Goal: Task Accomplishment & Management: Complete application form

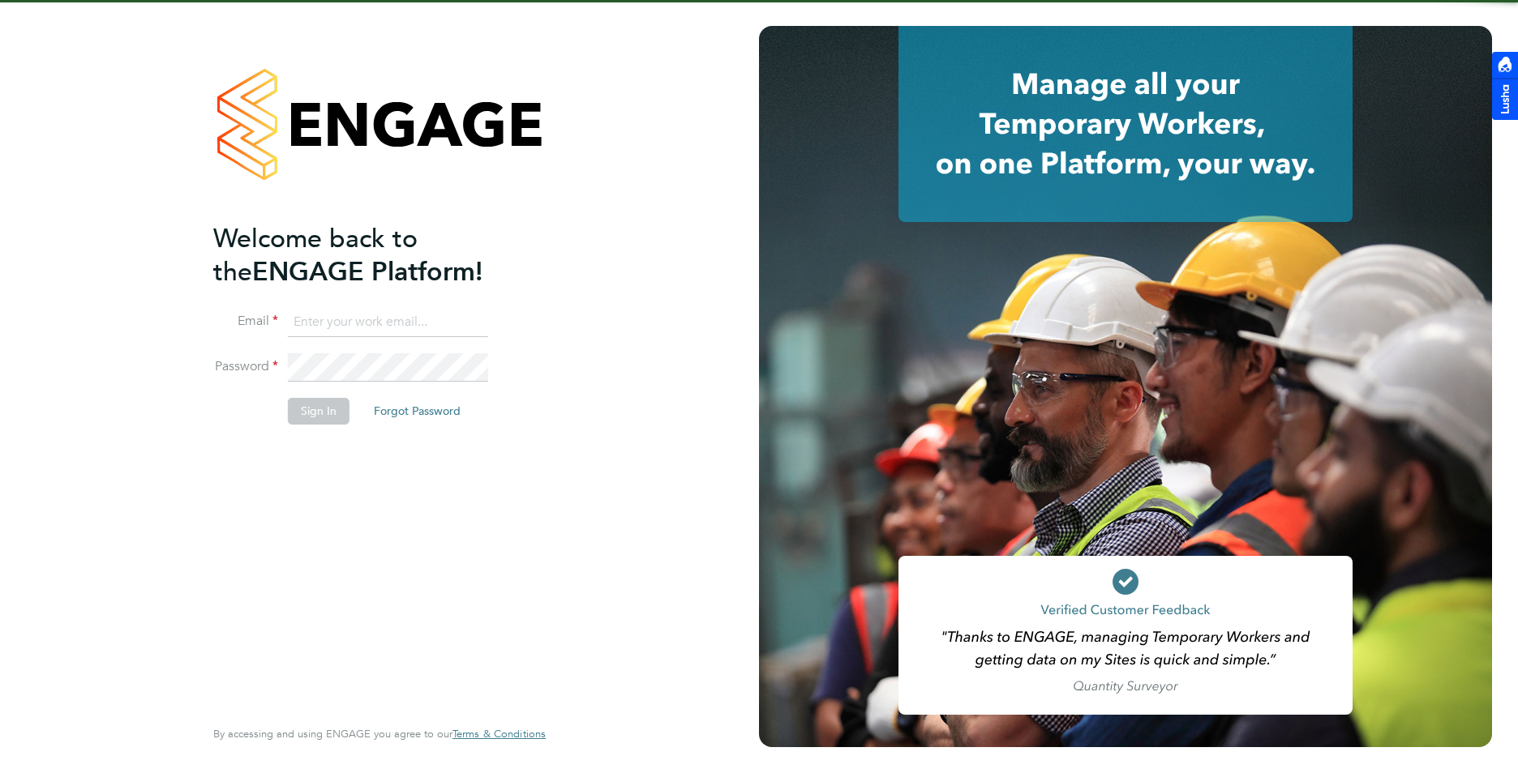
type input "[PERSON_NAME][EMAIL_ADDRESS][DOMAIN_NAME]"
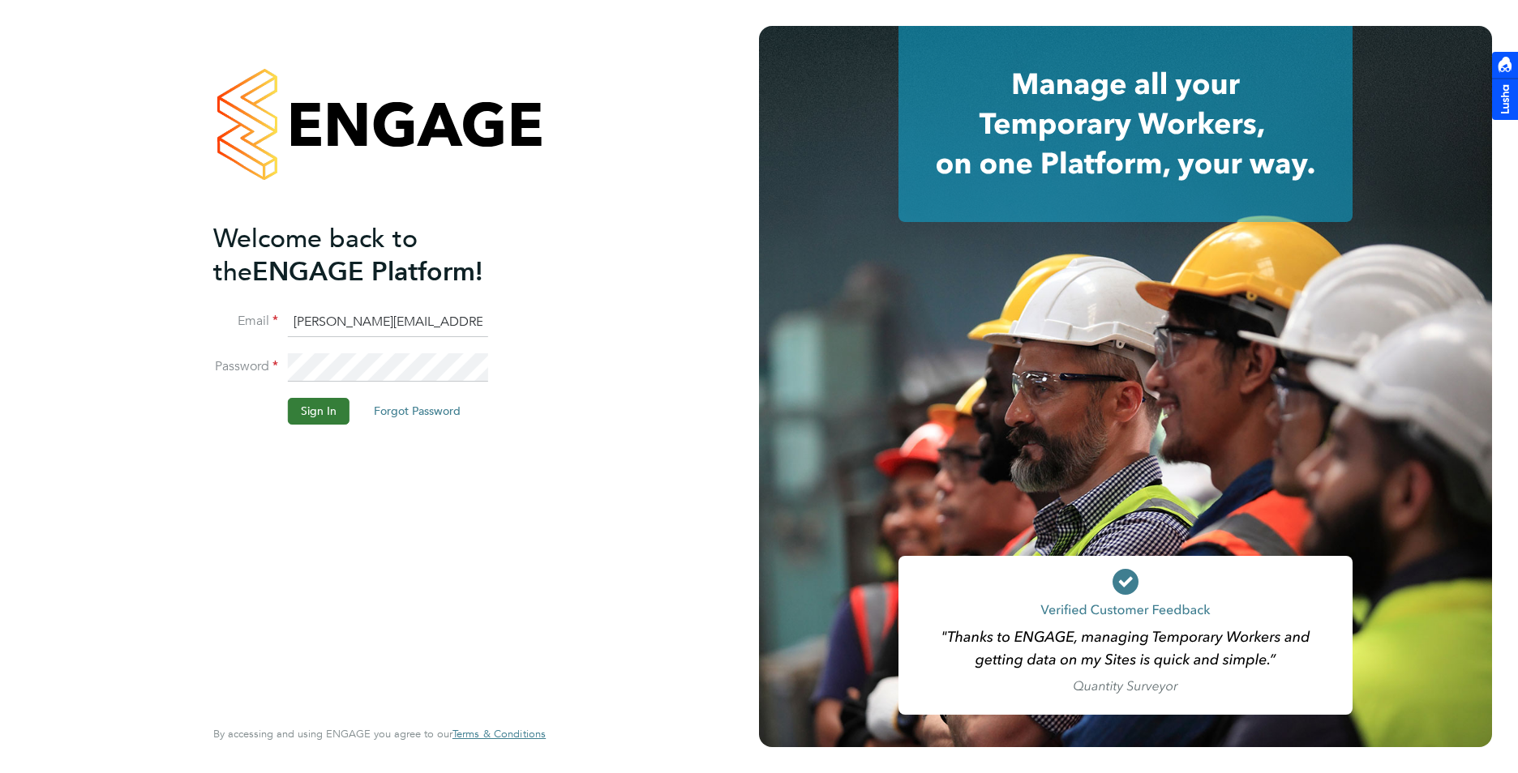
click at [306, 408] on button "Sign In" at bounding box center [319, 411] width 62 height 26
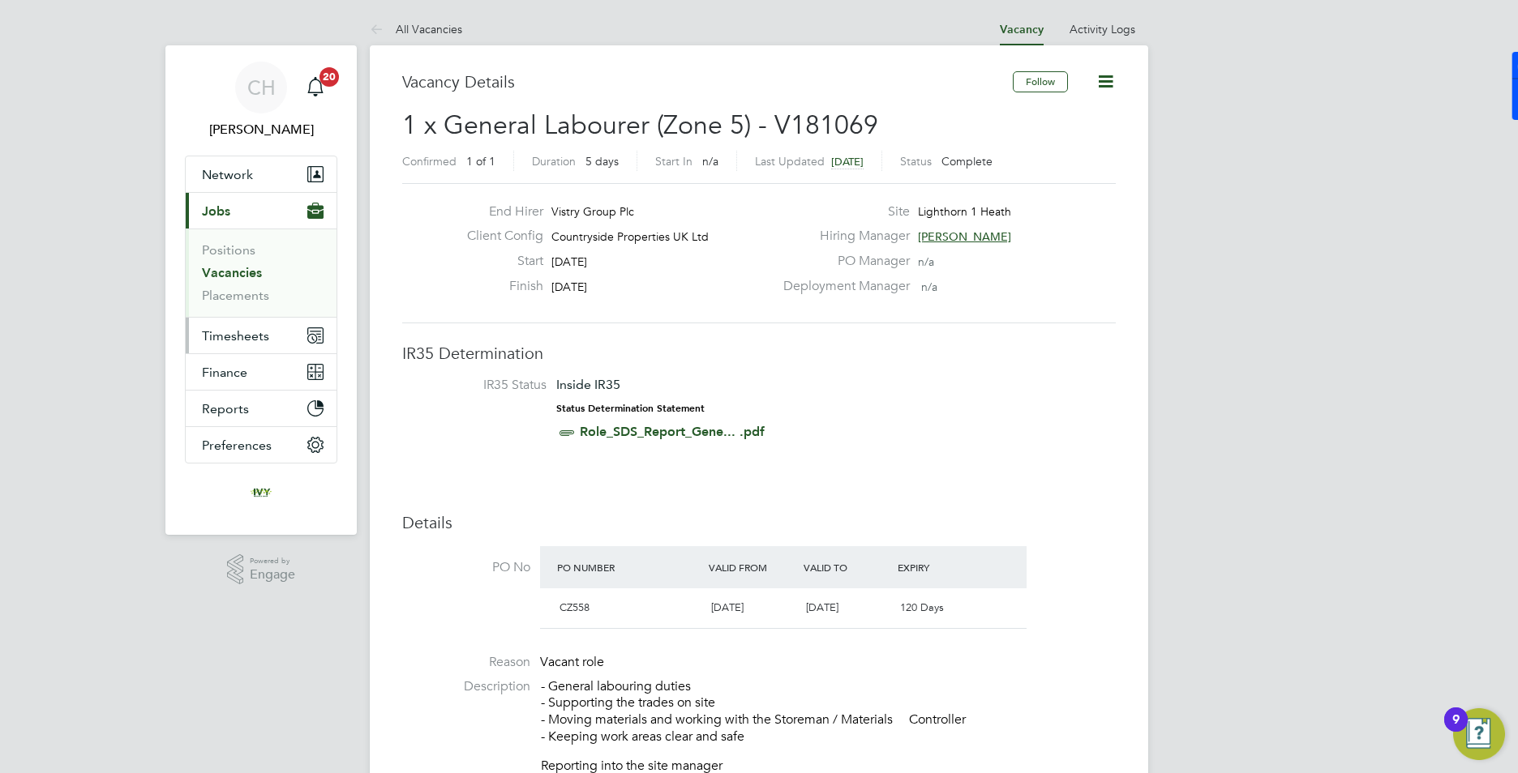
click at [239, 332] on span "Timesheets" at bounding box center [235, 335] width 67 height 15
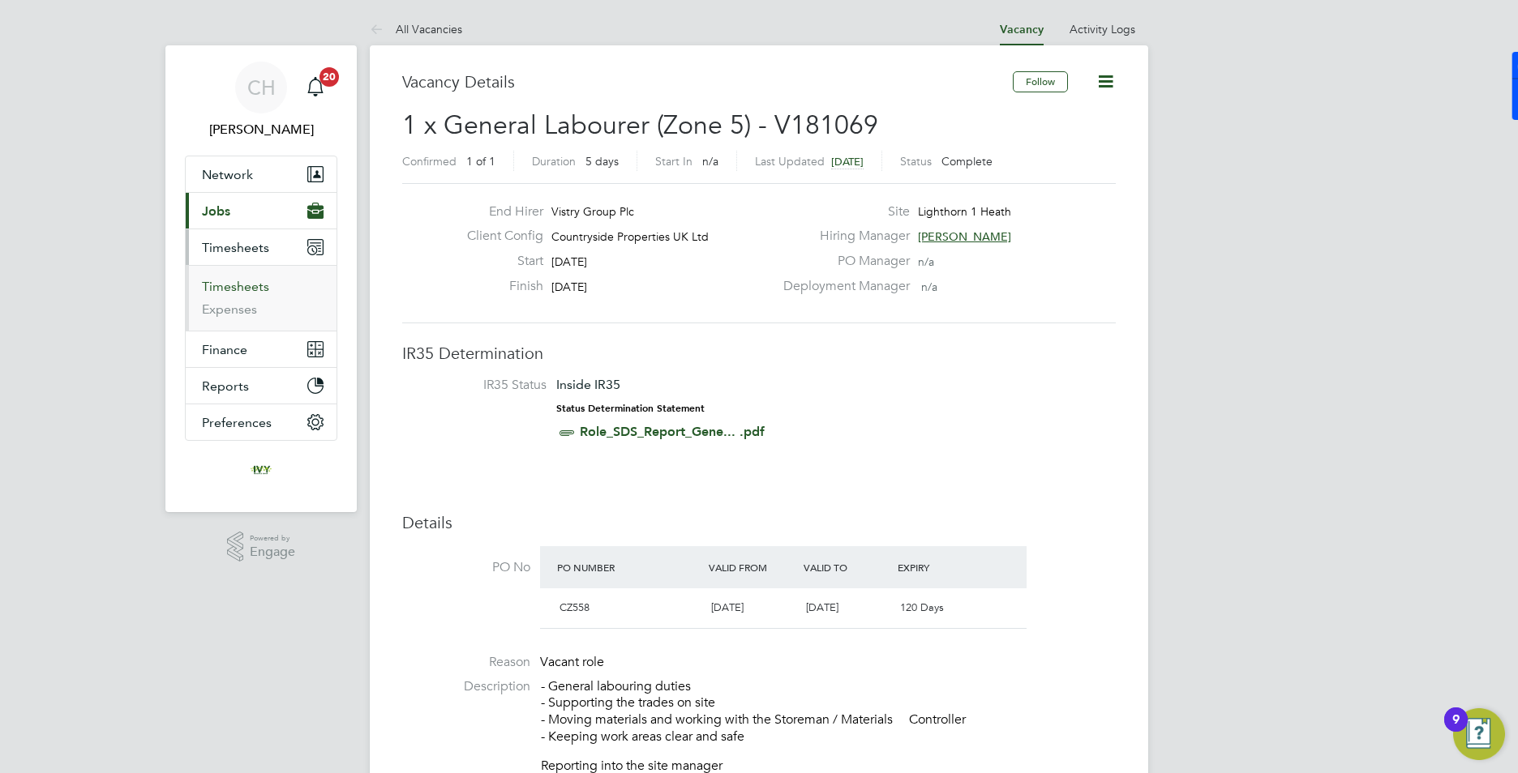
click at [242, 288] on link "Timesheets" at bounding box center [235, 286] width 67 height 15
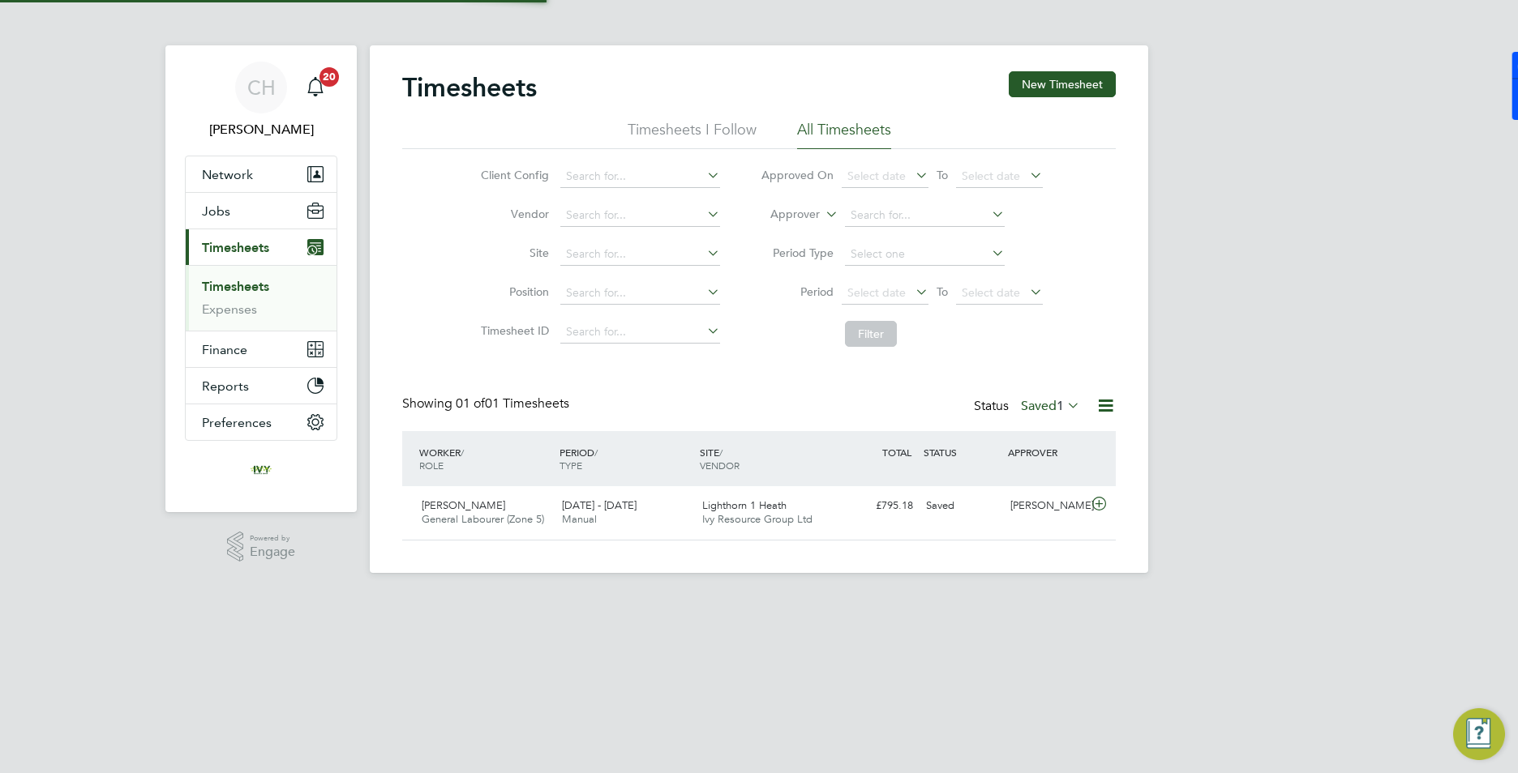
scroll to position [41, 141]
click at [1039, 84] on button "New Timesheet" at bounding box center [1062, 84] width 107 height 26
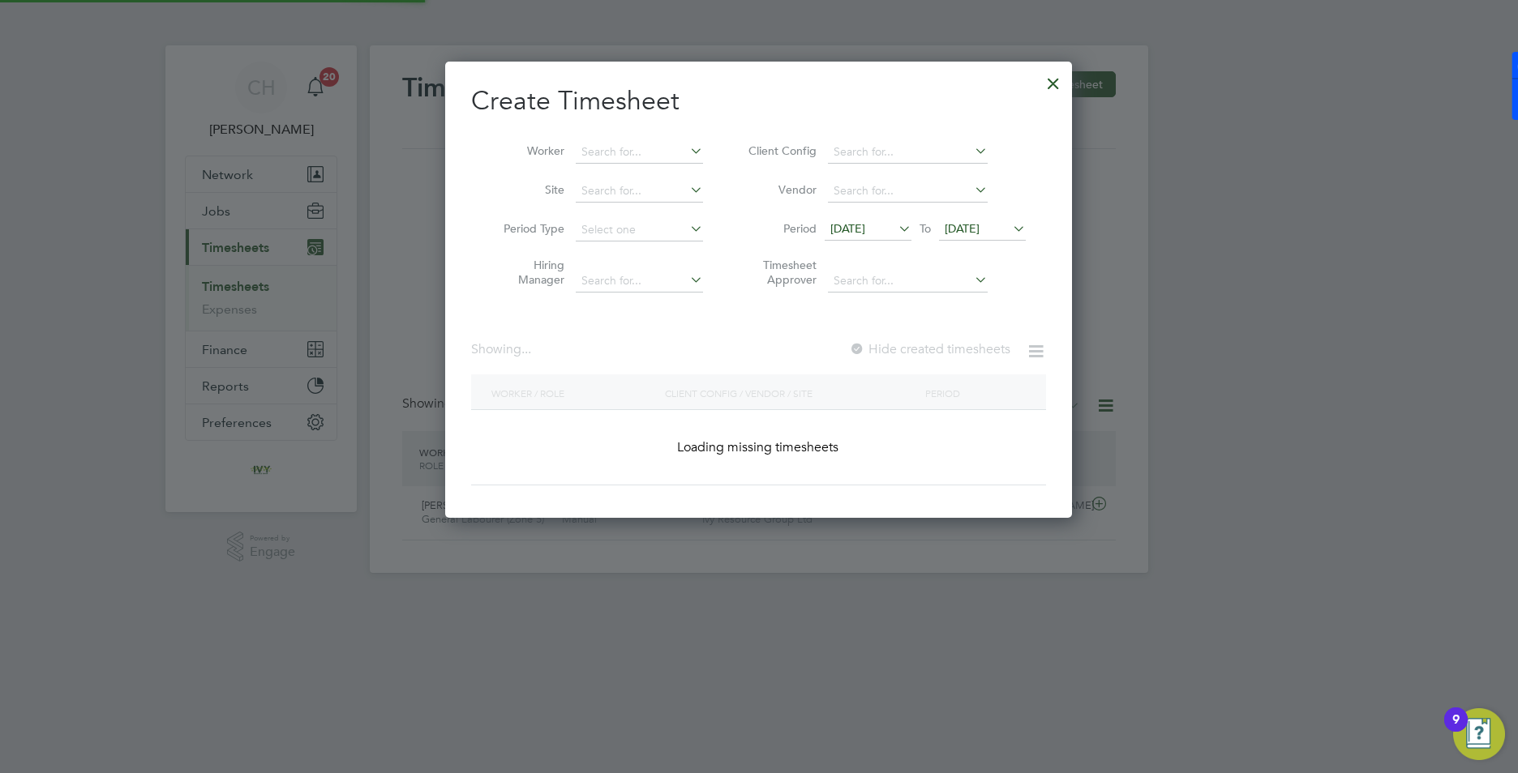
scroll to position [1106, 628]
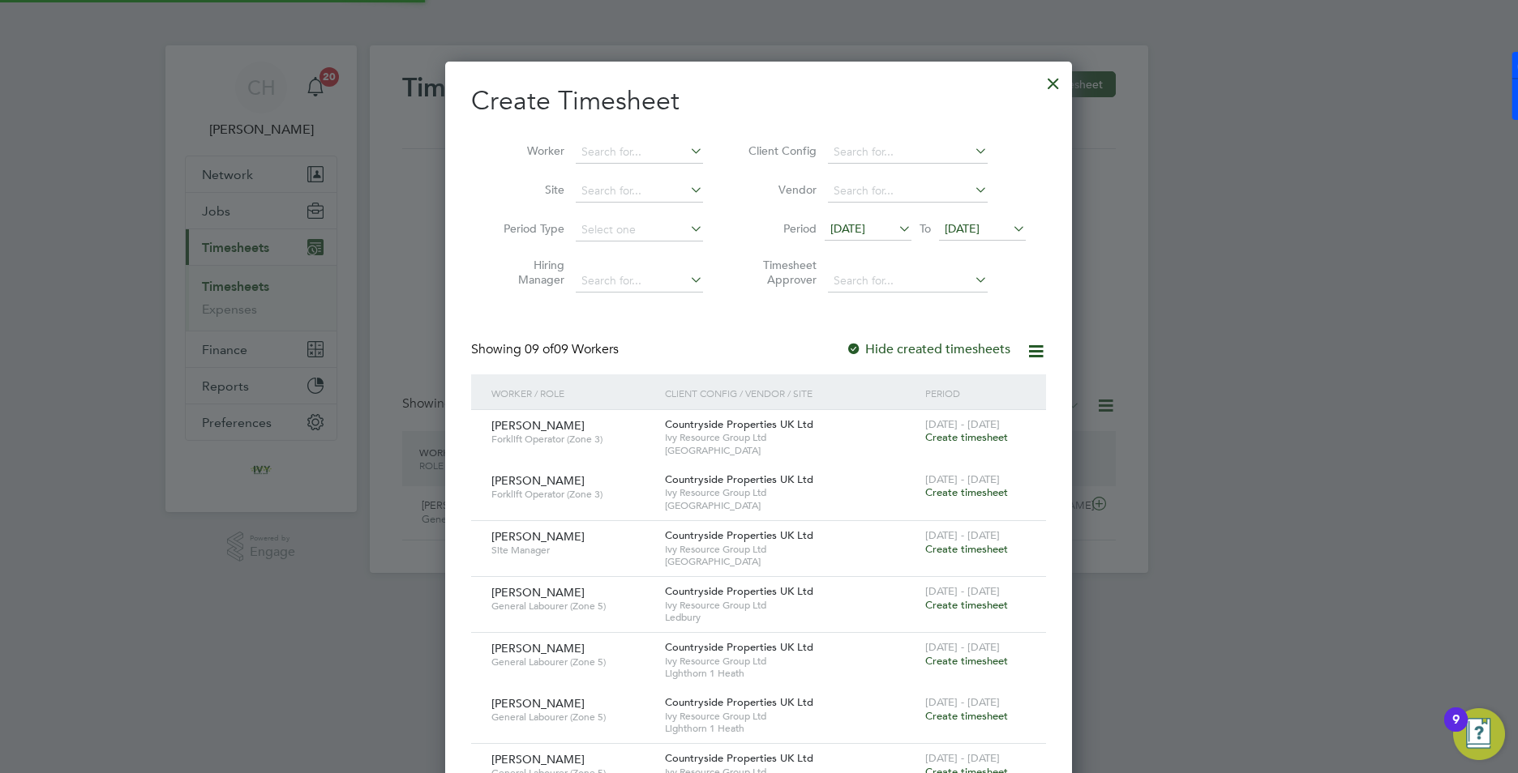
click at [863, 237] on span "[DATE]" at bounding box center [868, 230] width 87 height 22
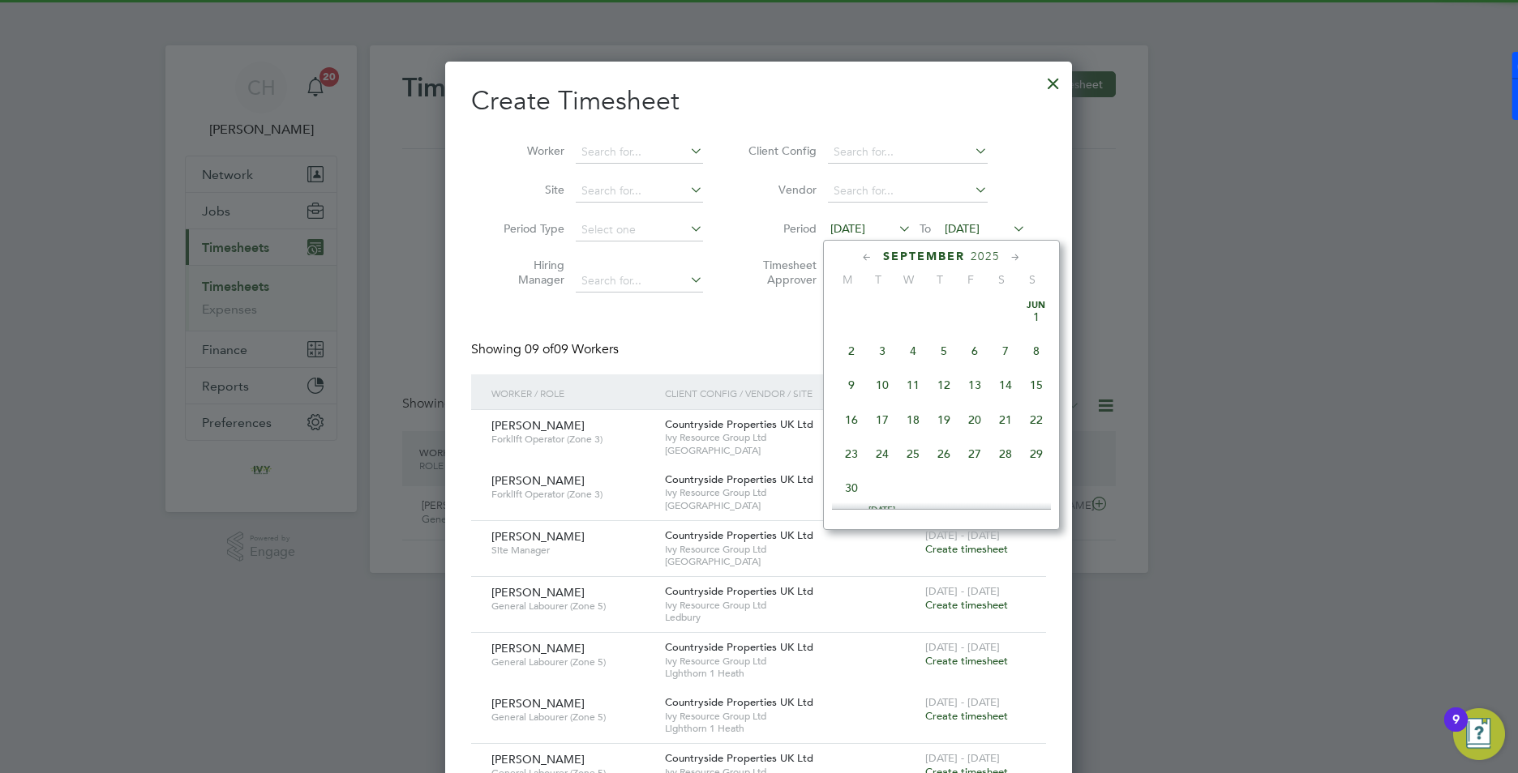
scroll to position [561, 0]
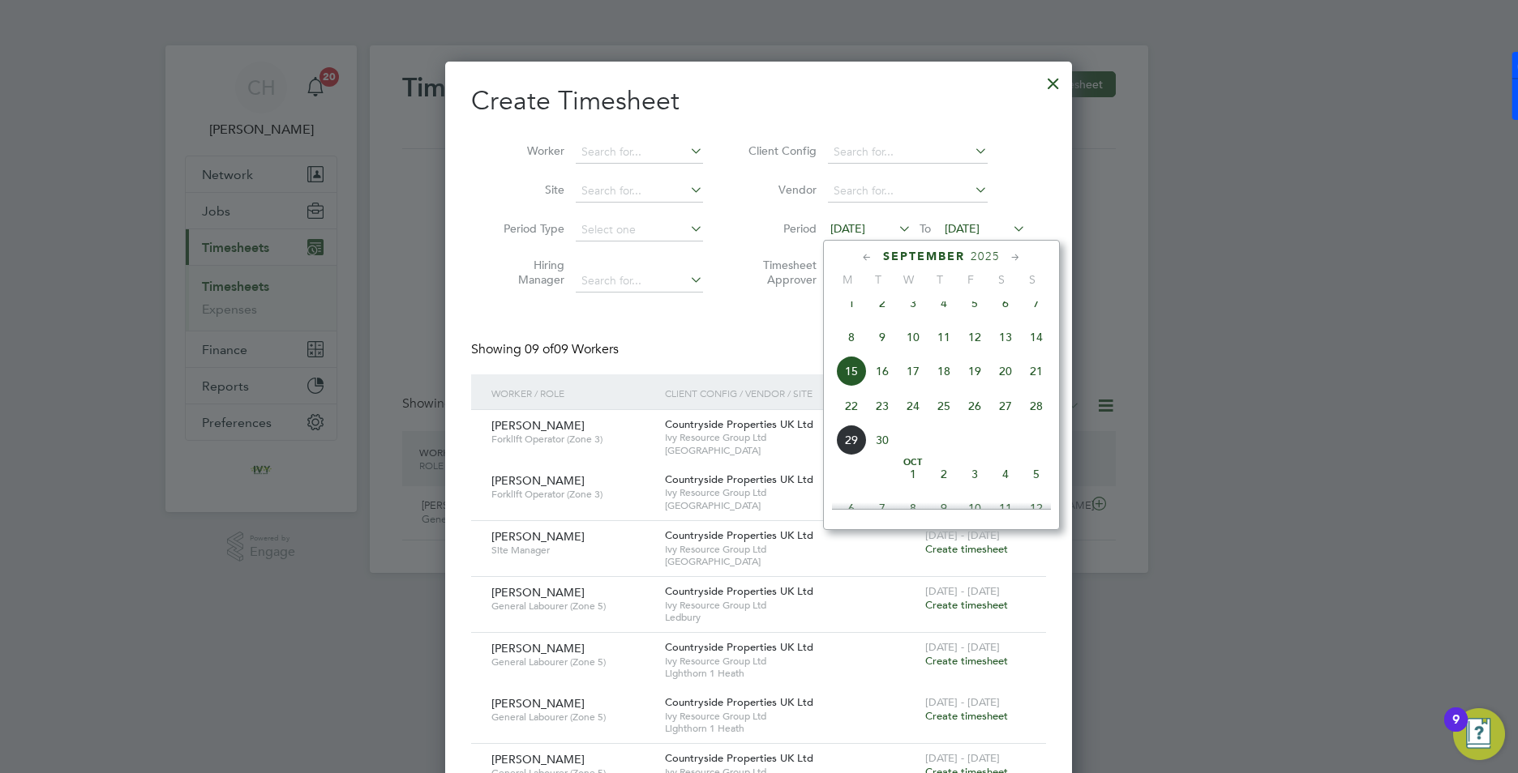
click at [855, 416] on span "22" at bounding box center [851, 406] width 31 height 31
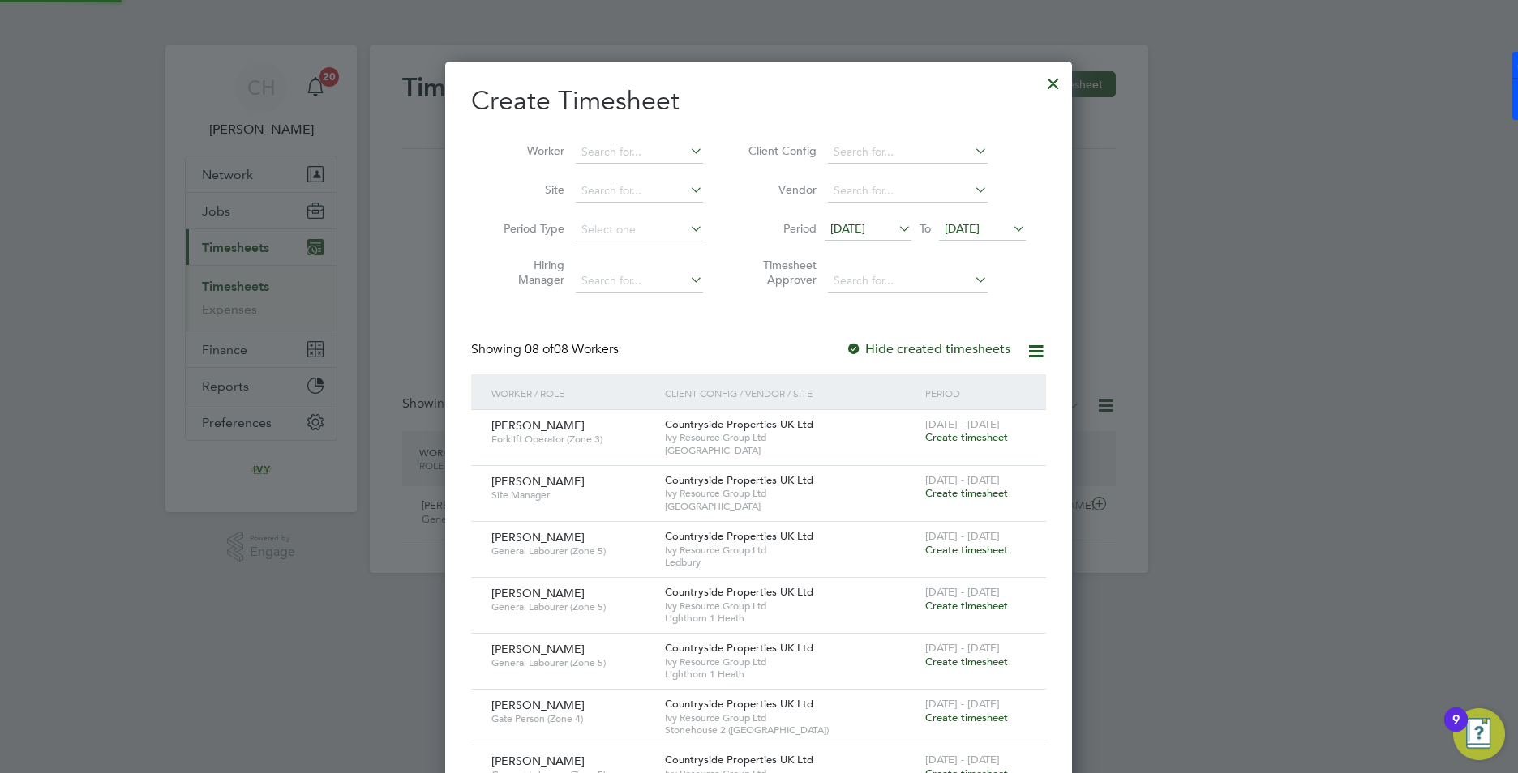
scroll to position [829, 628]
click at [979, 230] on span "[DATE]" at bounding box center [962, 228] width 35 height 15
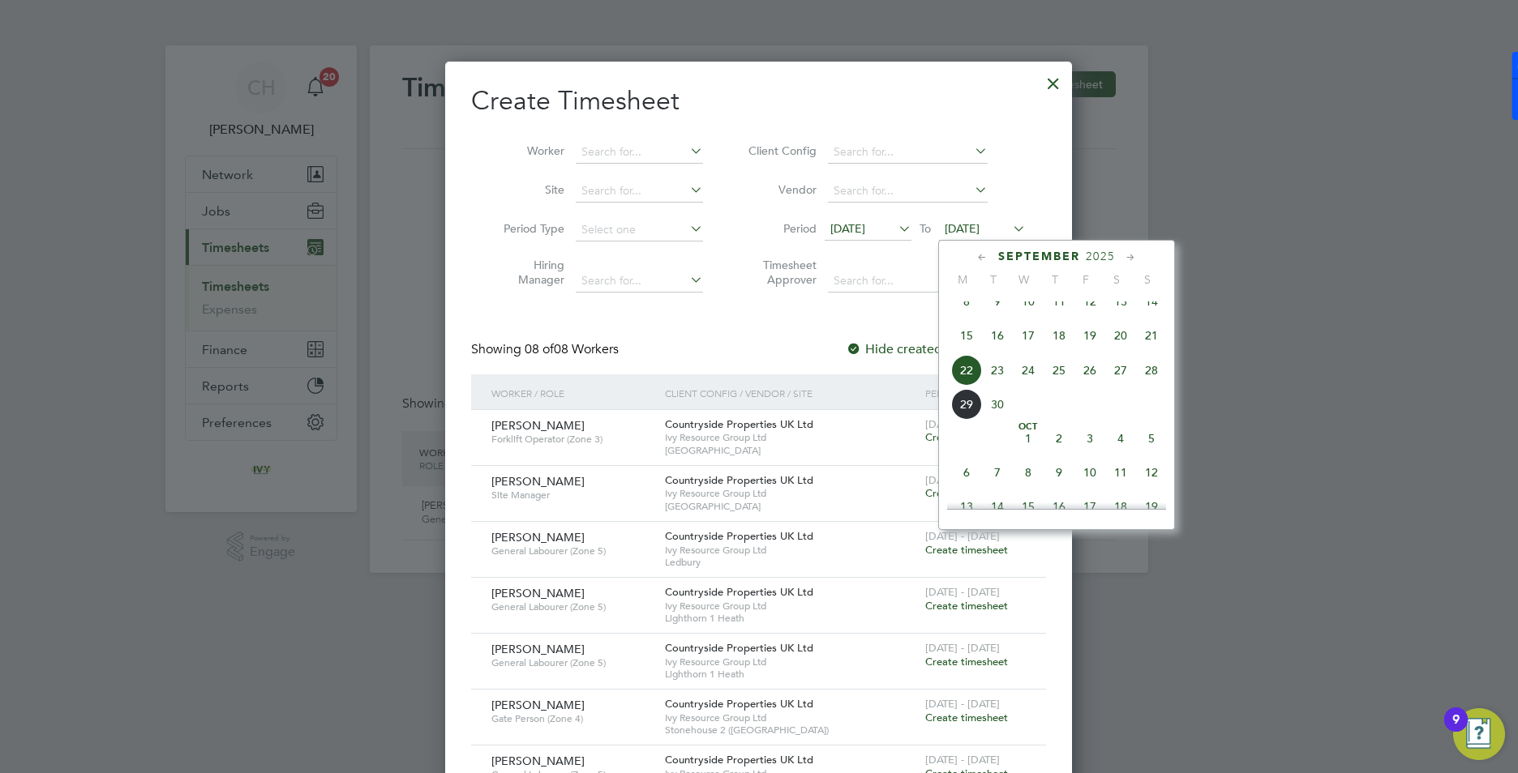
click at [1152, 380] on span "28" at bounding box center [1151, 370] width 31 height 31
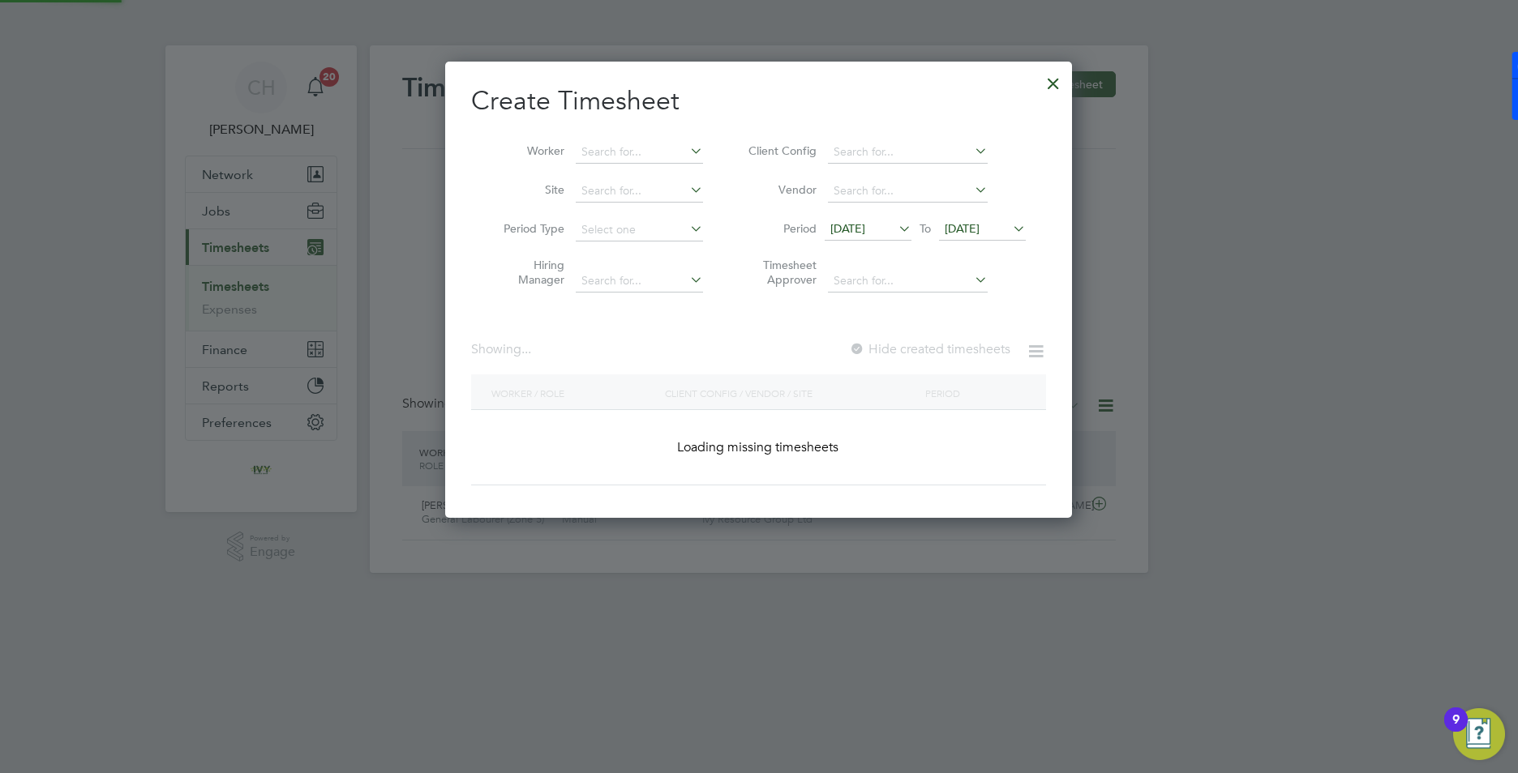
scroll to position [8, 8]
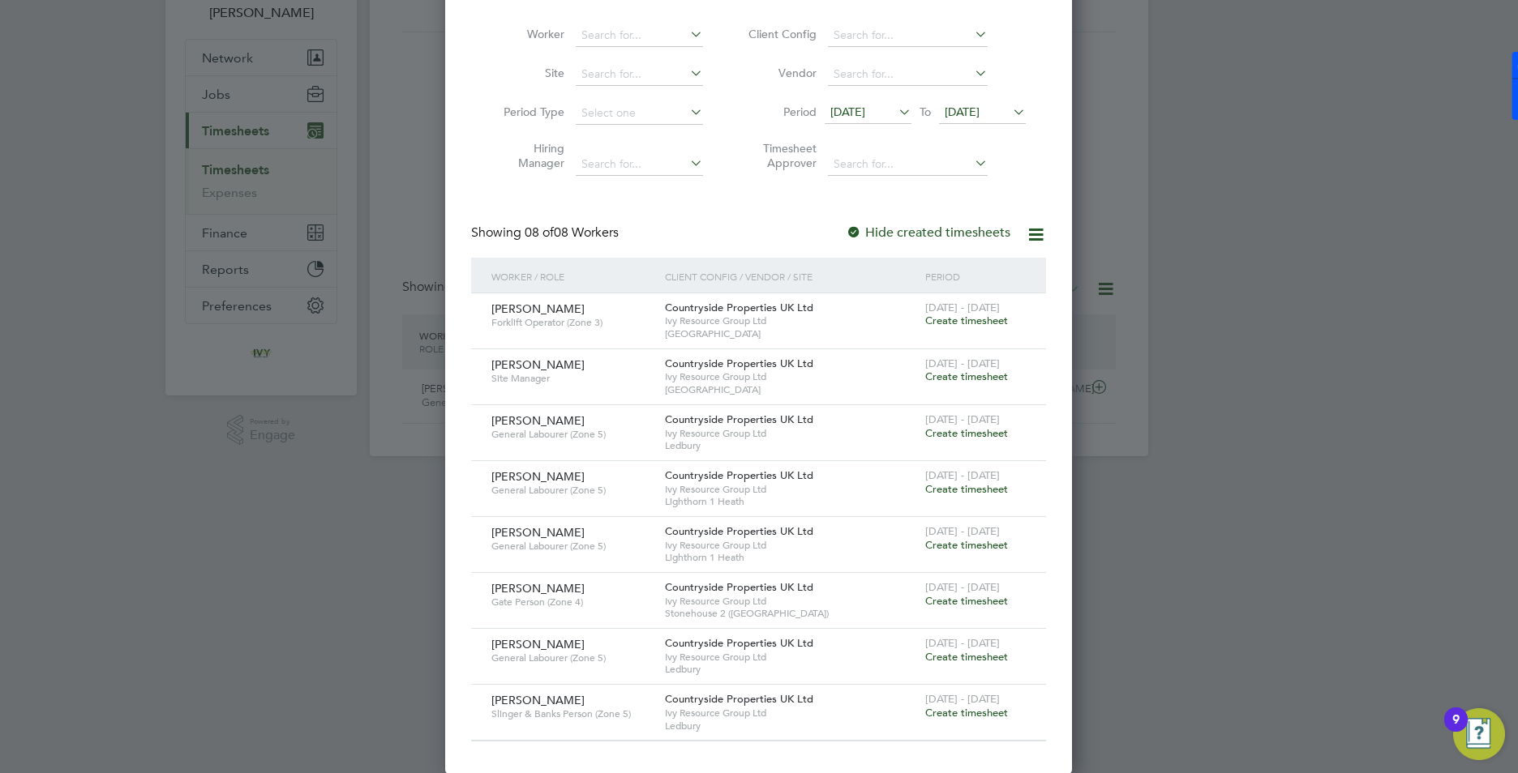
click at [972, 712] on span "Create timesheet" at bounding box center [966, 713] width 83 height 14
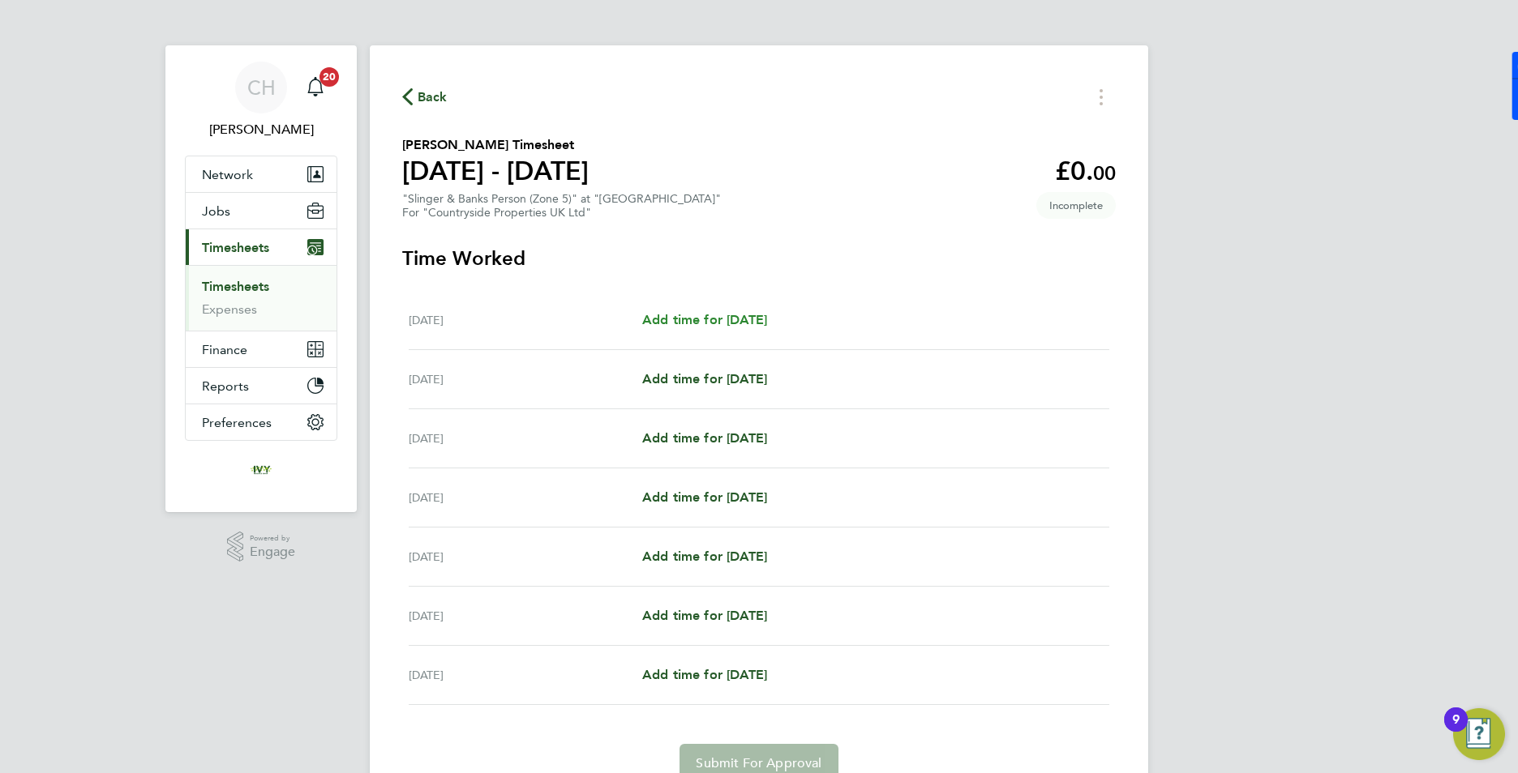
click at [756, 315] on span "Add time for [DATE]" at bounding box center [704, 319] width 125 height 15
select select "30"
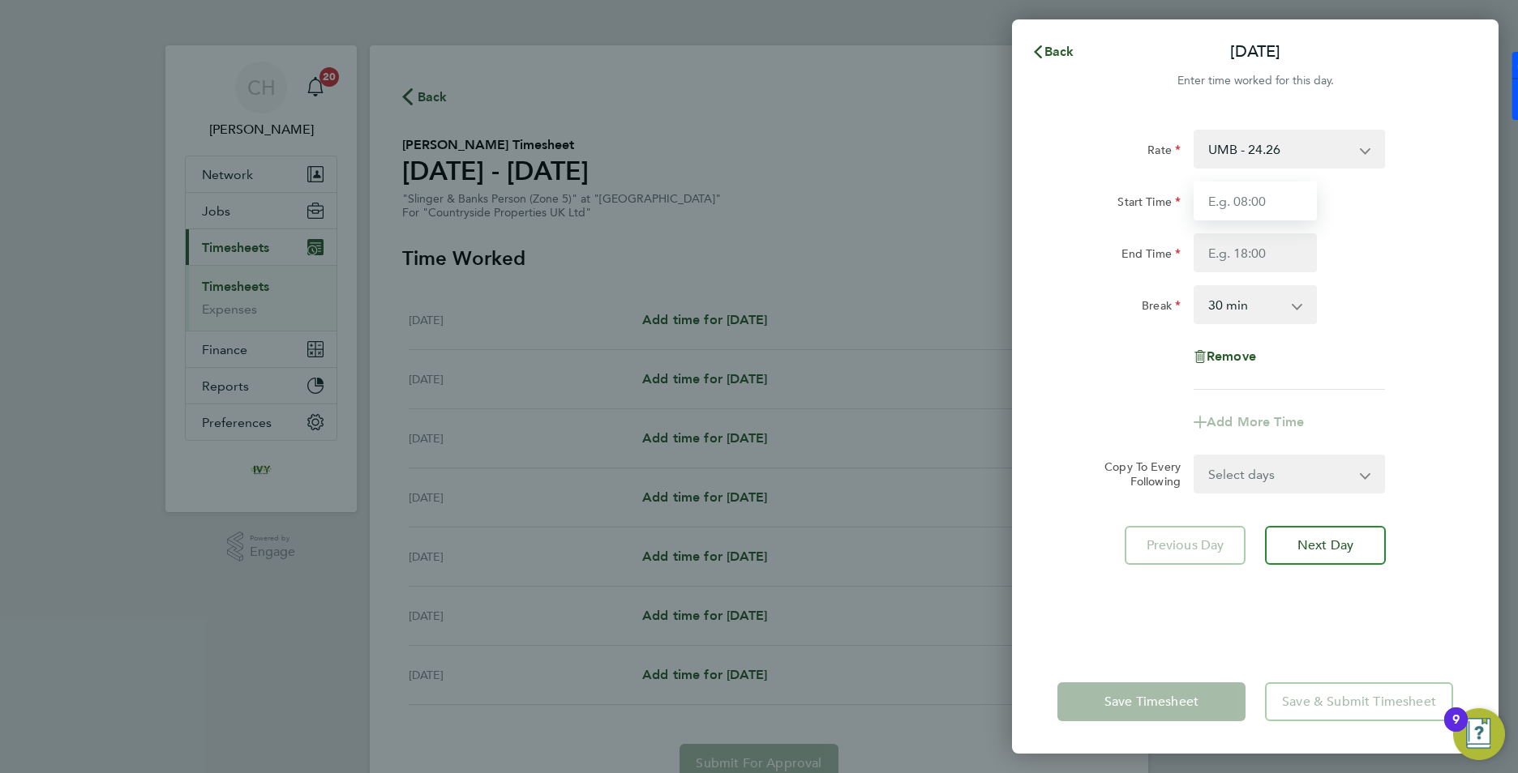
click at [1226, 188] on input "Start Time" at bounding box center [1254, 201] width 123 height 39
type input "07:30"
type input "16:30"
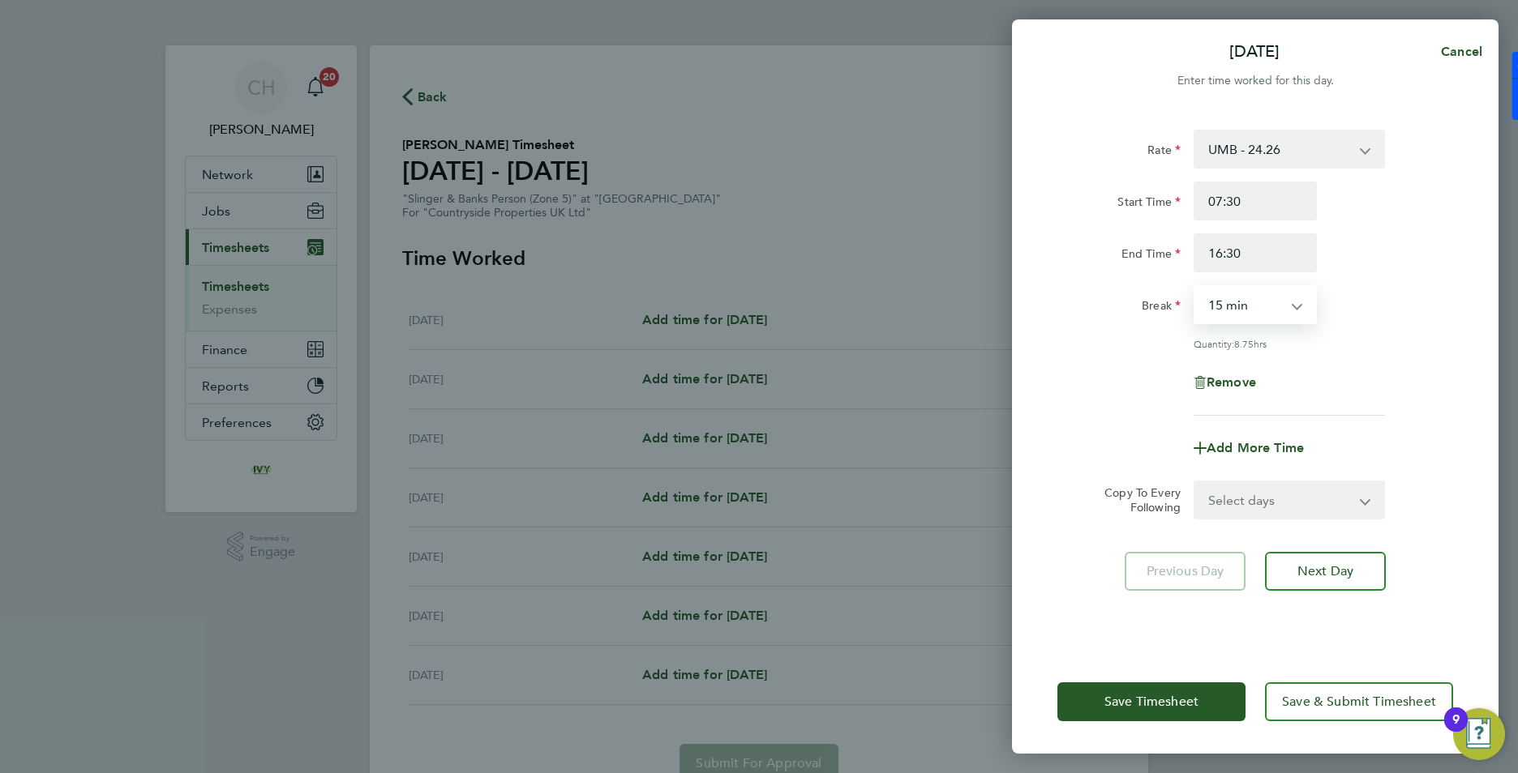
select select "0"
click at [1278, 511] on select "Select days Day Weekday (Mon-Fri) Weekend (Sat-Sun) [DATE] [DATE] [DATE] [DATE]…" at bounding box center [1280, 500] width 170 height 36
select select "WEEKDAY"
click at [1195, 482] on select "Select days Day Weekday (Mon-Fri) Weekend (Sat-Sun) [DATE] [DATE] [DATE] [DATE]…" at bounding box center [1280, 500] width 170 height 36
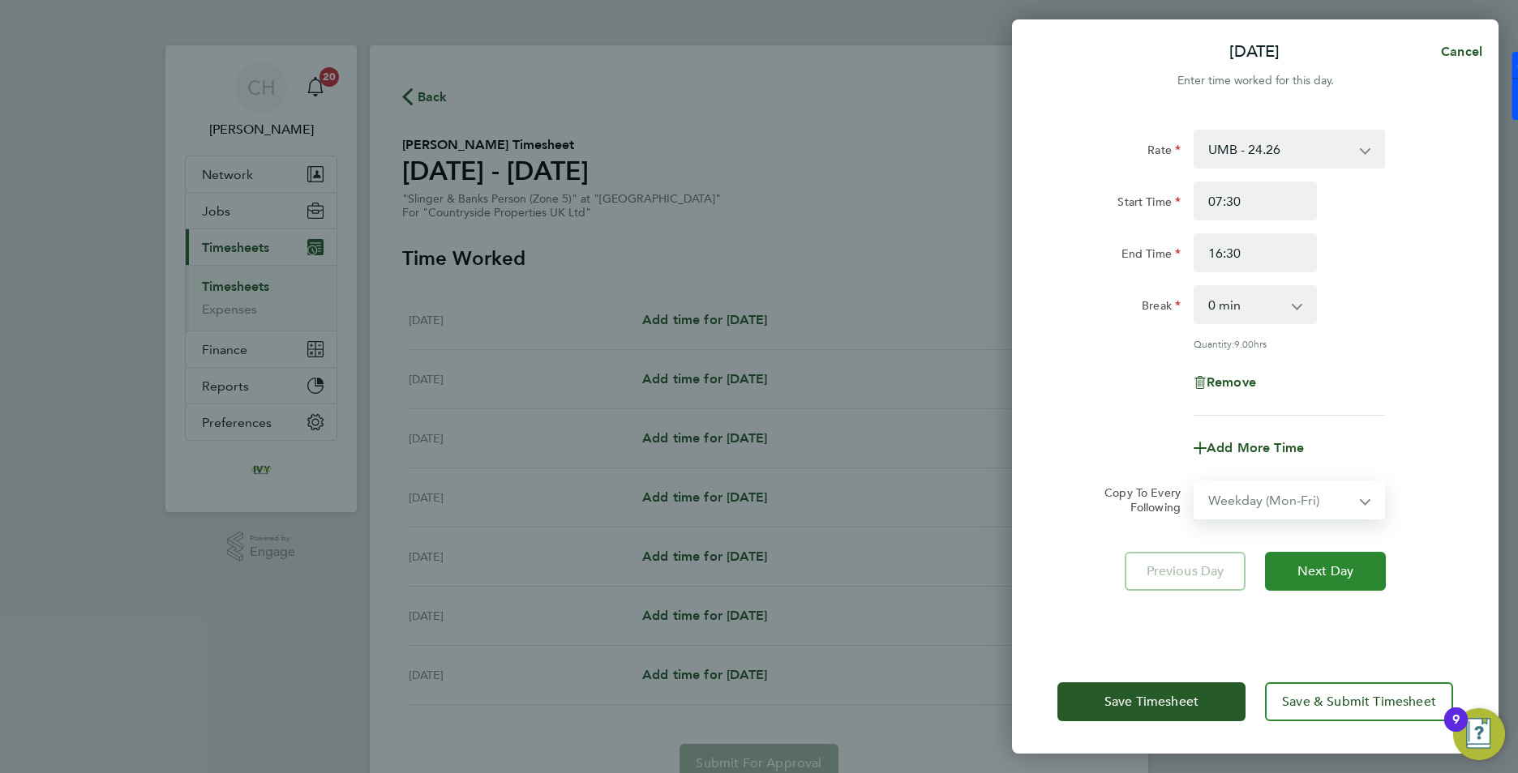
select select "[DATE]"
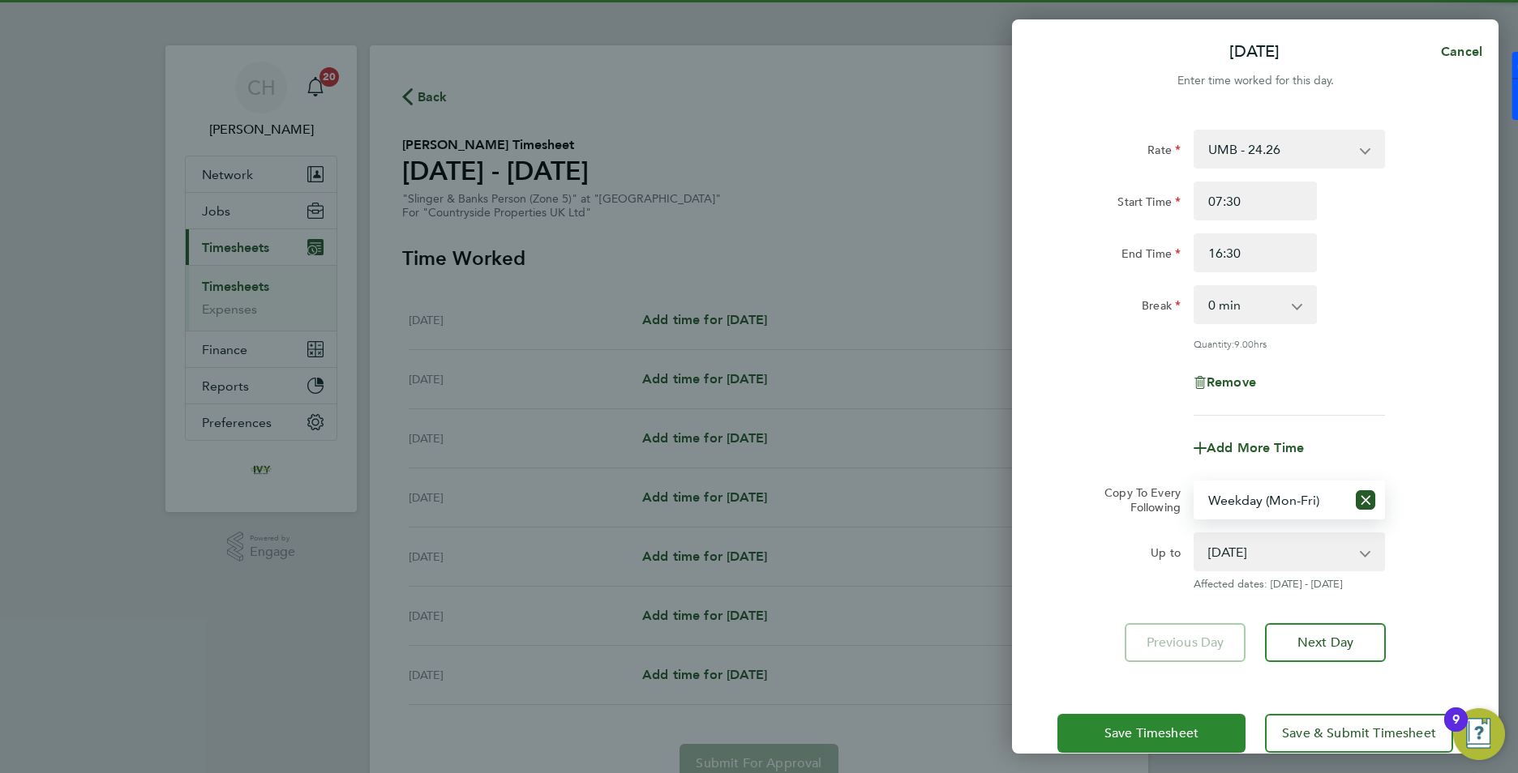
click at [1171, 728] on span "Save Timesheet" at bounding box center [1151, 734] width 94 height 16
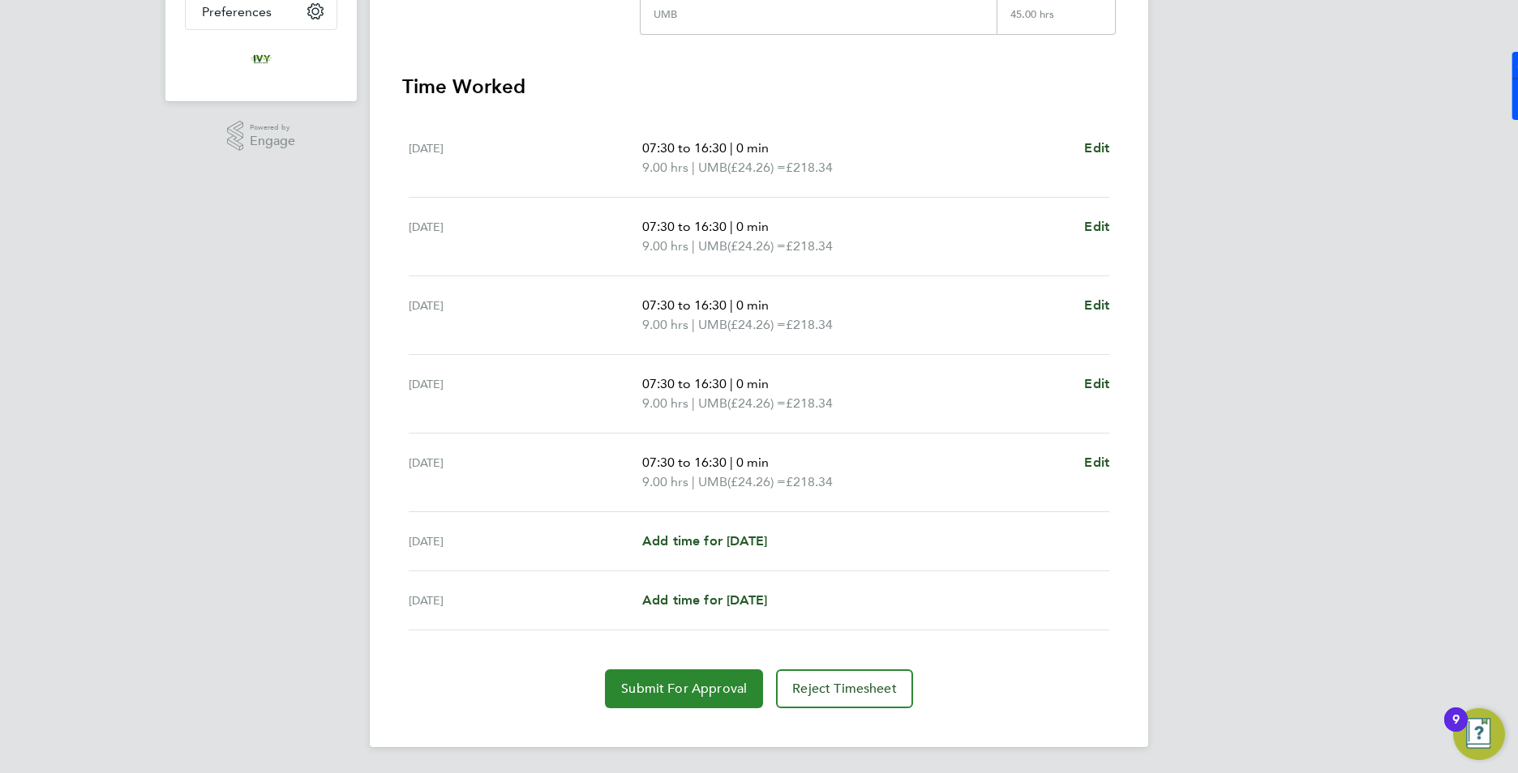
click at [701, 688] on span "Submit For Approval" at bounding box center [684, 689] width 126 height 16
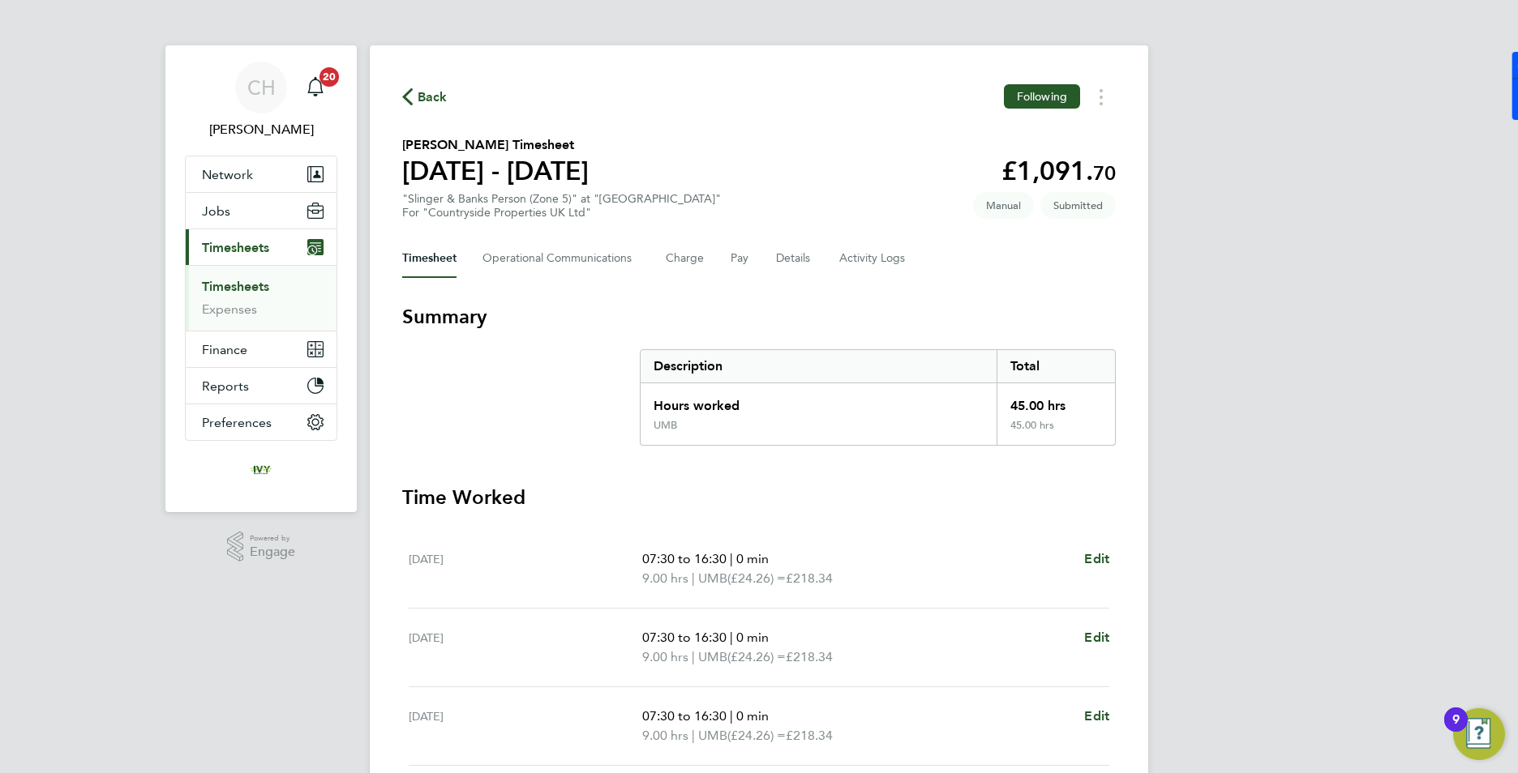
click at [255, 290] on link "Timesheets" at bounding box center [235, 286] width 67 height 15
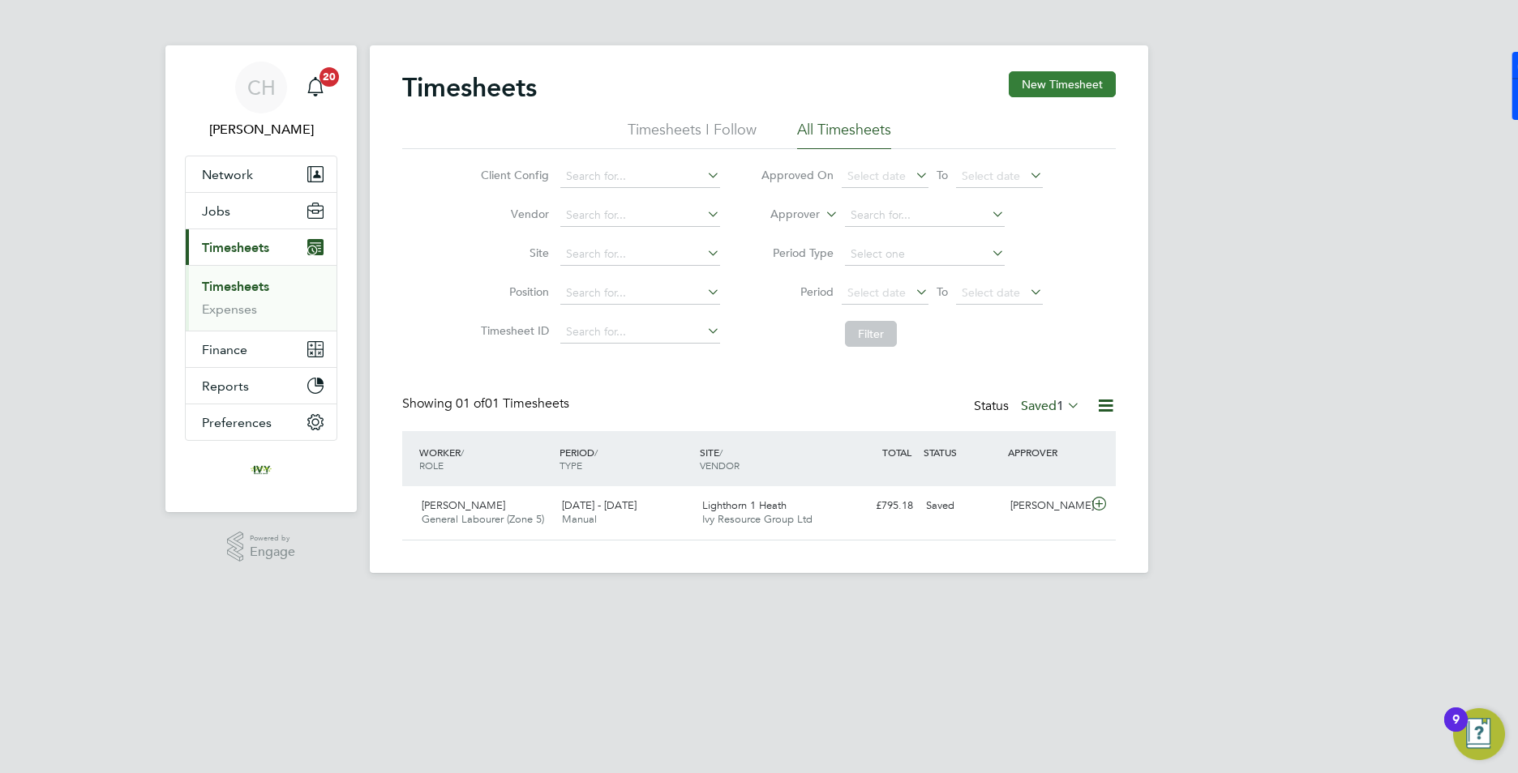
click at [1047, 84] on button "New Timesheet" at bounding box center [1062, 84] width 107 height 26
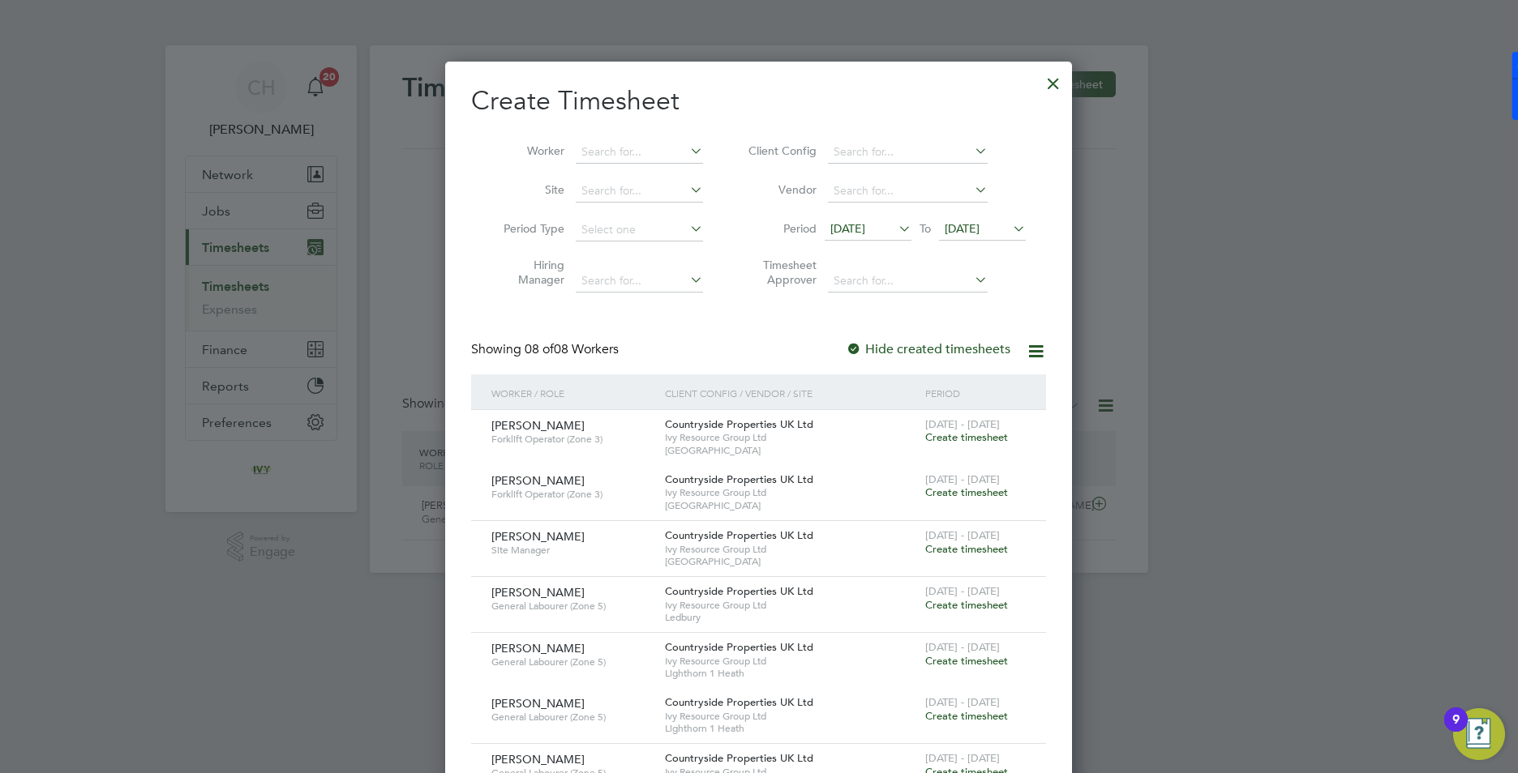
click at [865, 225] on span "[DATE]" at bounding box center [847, 228] width 35 height 15
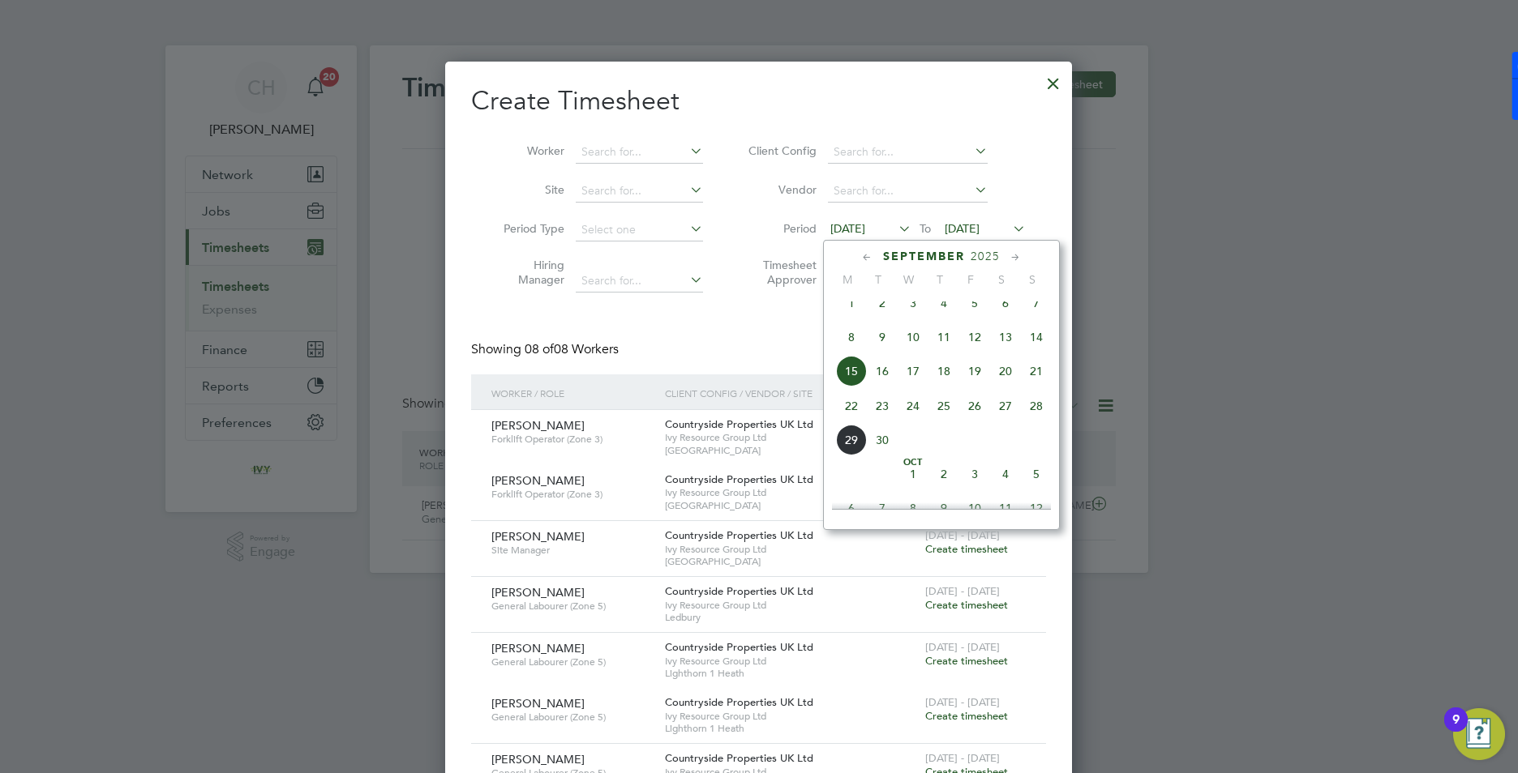
click at [854, 422] on span "22" at bounding box center [851, 406] width 31 height 31
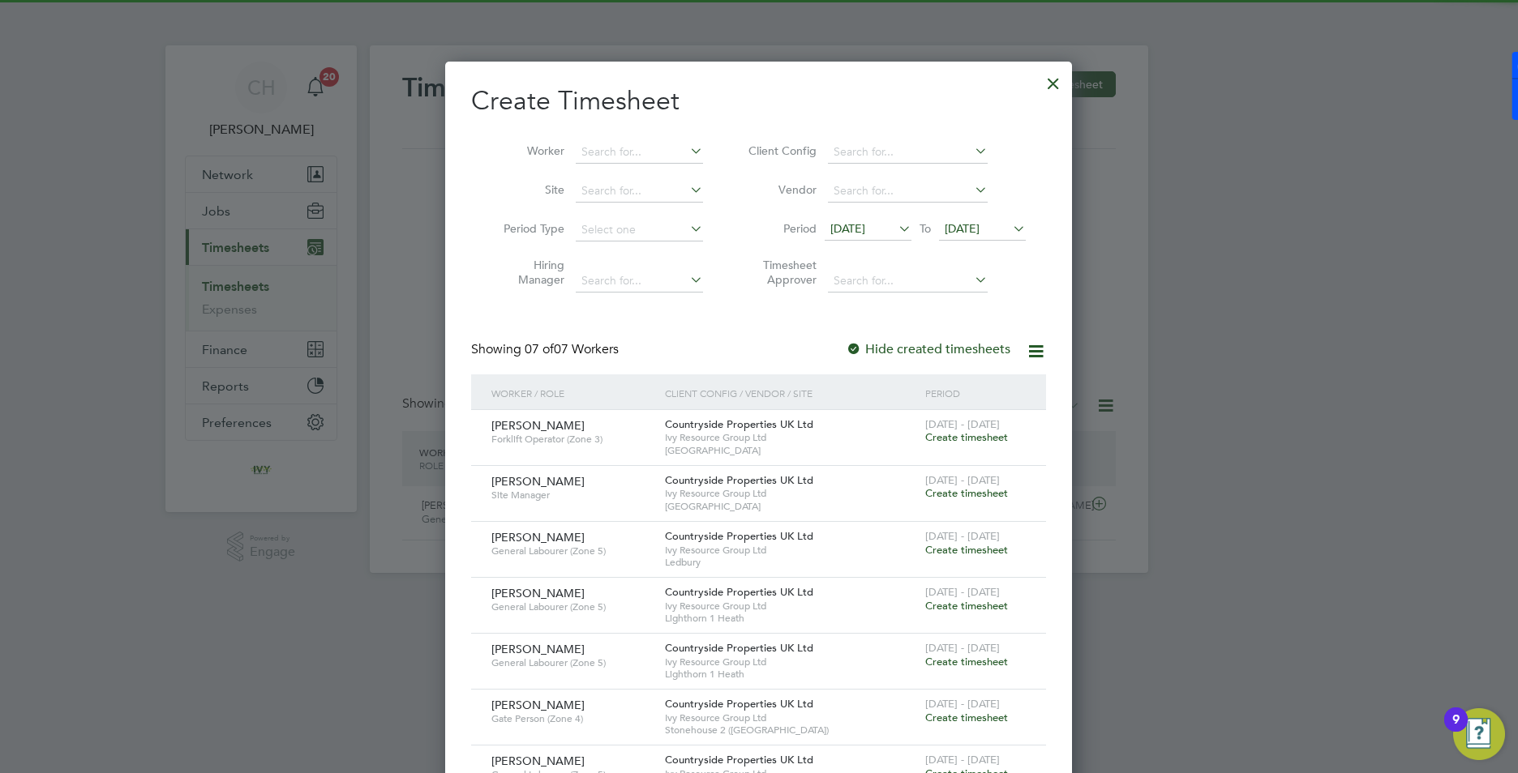
click at [979, 232] on span "[DATE]" at bounding box center [962, 228] width 35 height 15
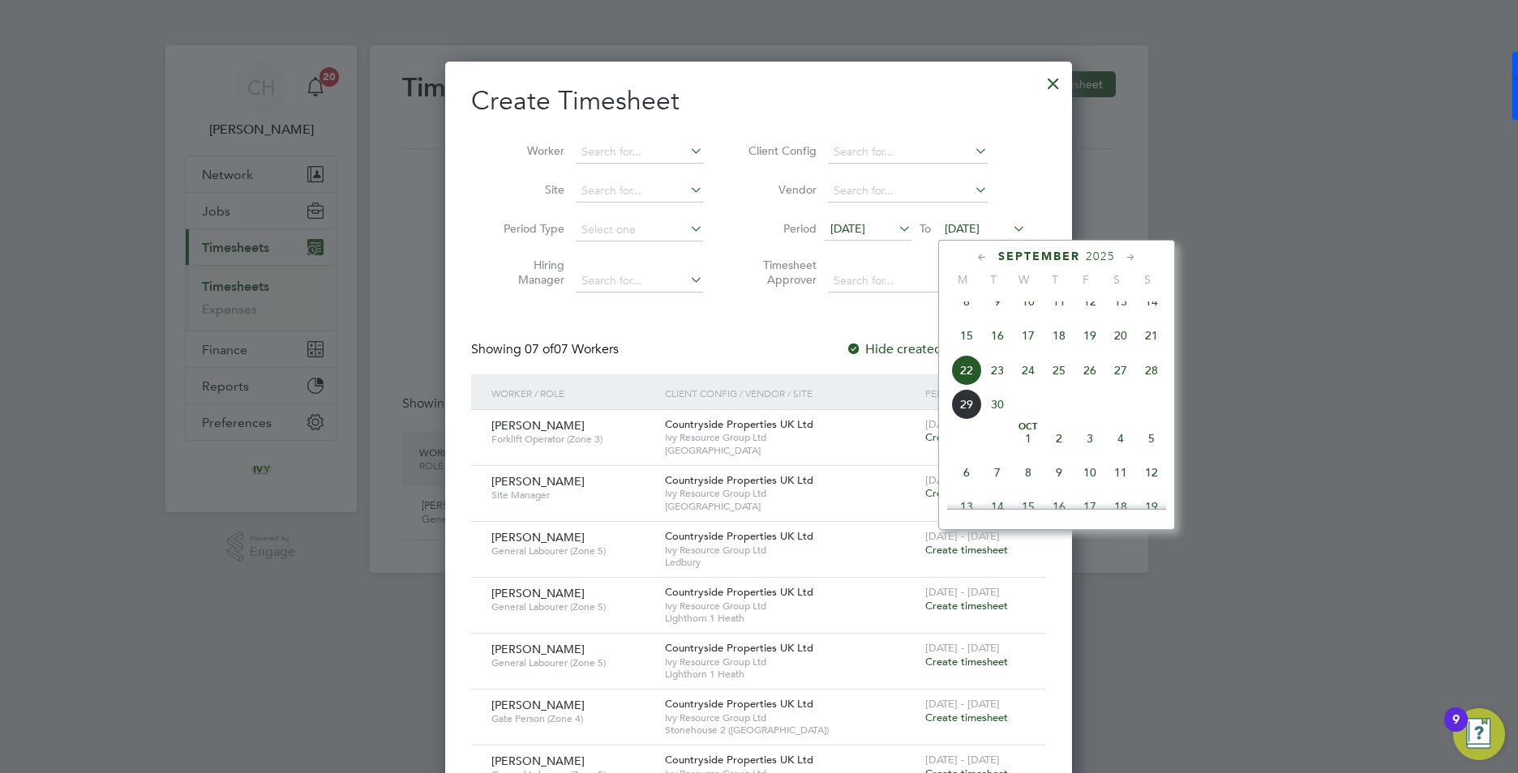
click at [1150, 384] on span "28" at bounding box center [1151, 370] width 31 height 31
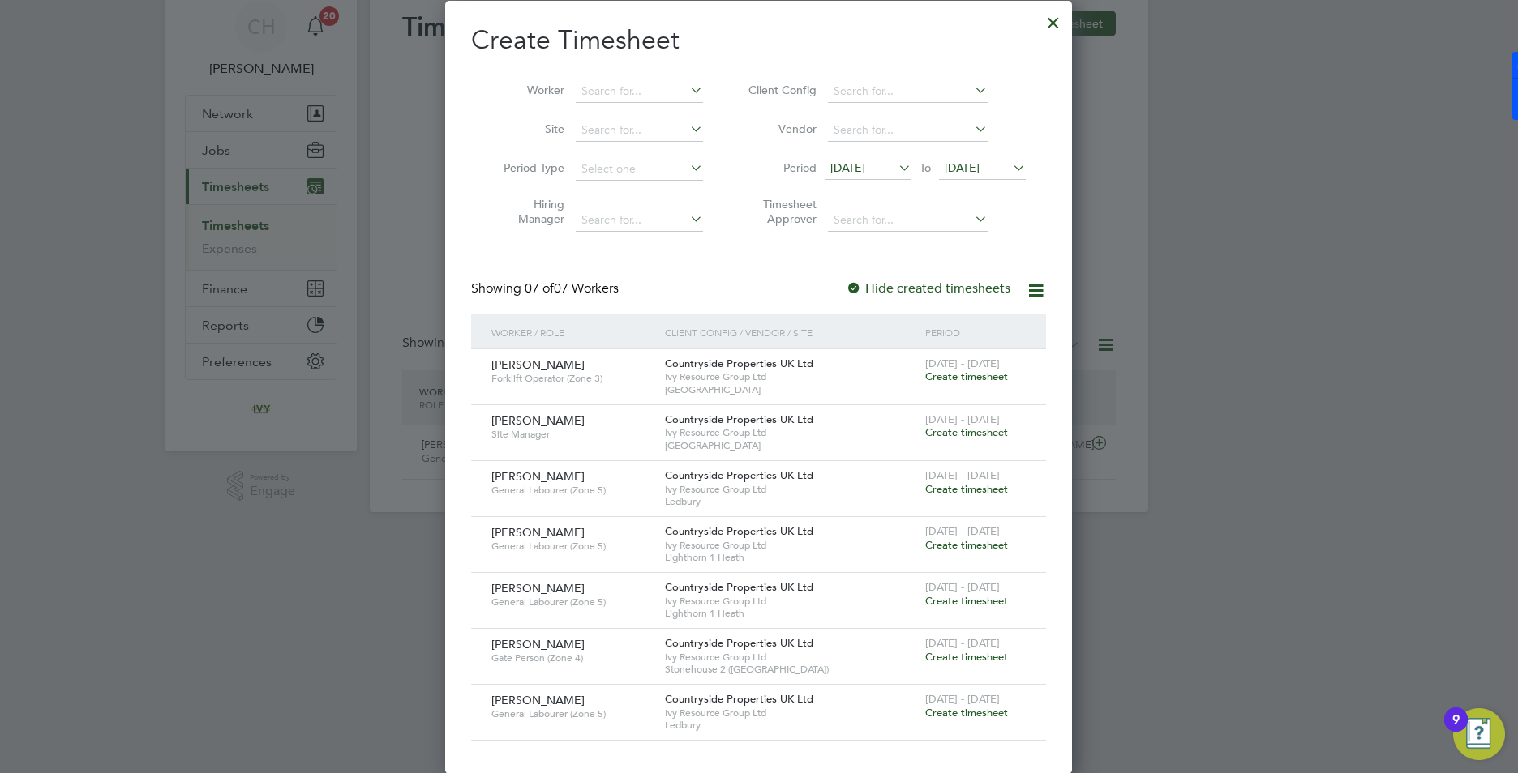
click at [967, 490] on span "Create timesheet" at bounding box center [966, 489] width 83 height 14
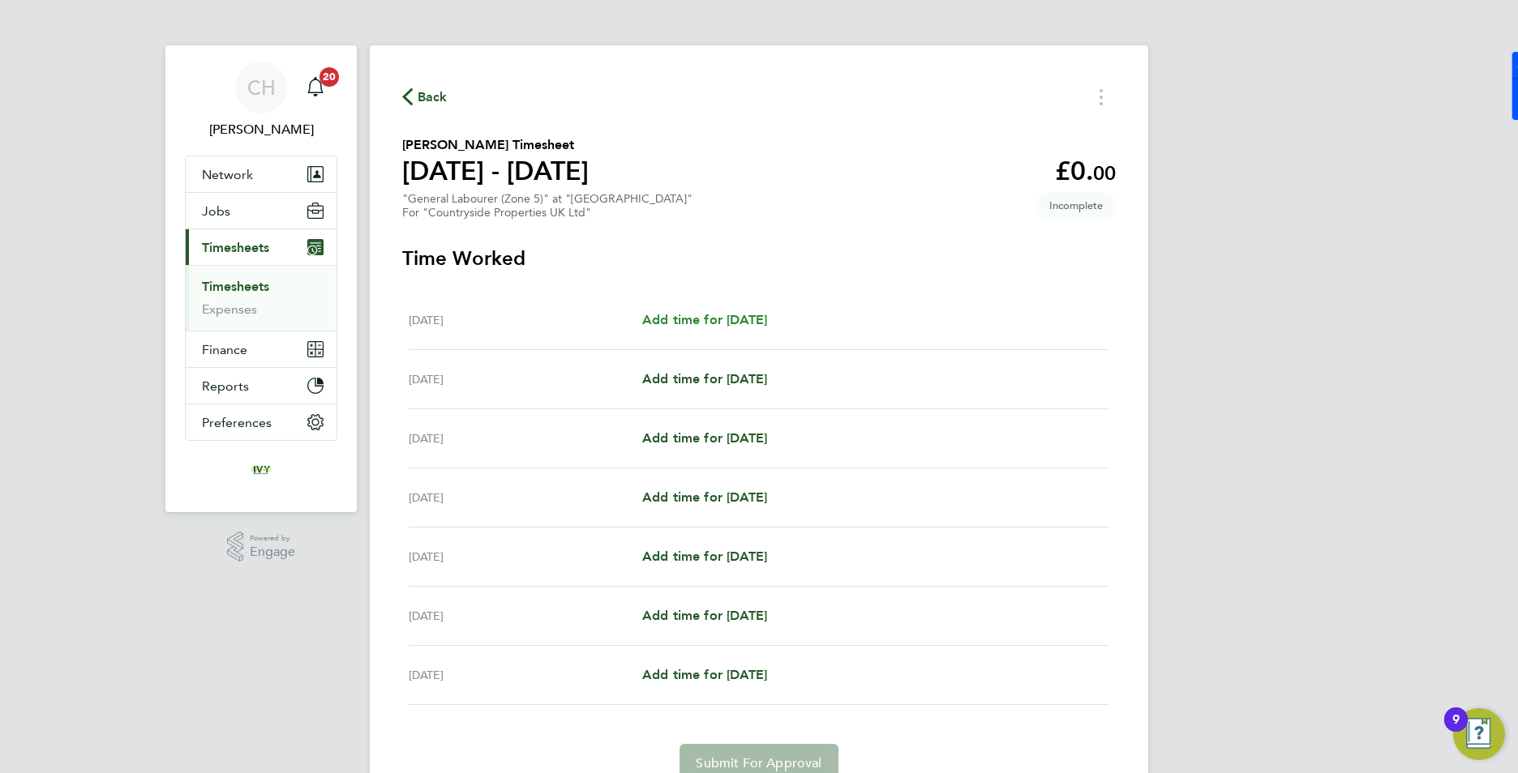
click at [726, 323] on span "Add time for [DATE]" at bounding box center [704, 319] width 125 height 15
select select "30"
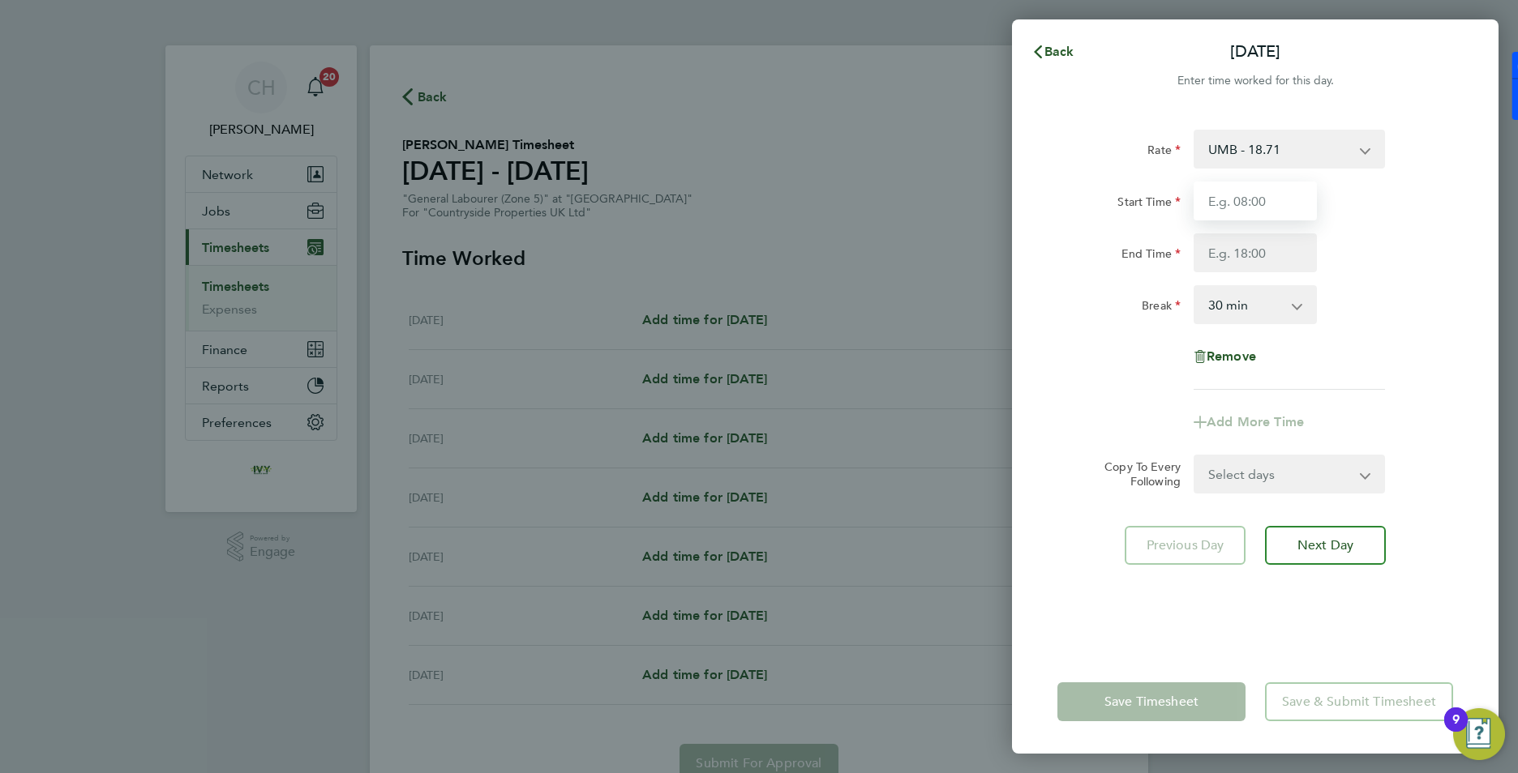
click at [1225, 202] on input "Start Time" at bounding box center [1254, 201] width 123 height 39
type input "07:30"
type input "16:30"
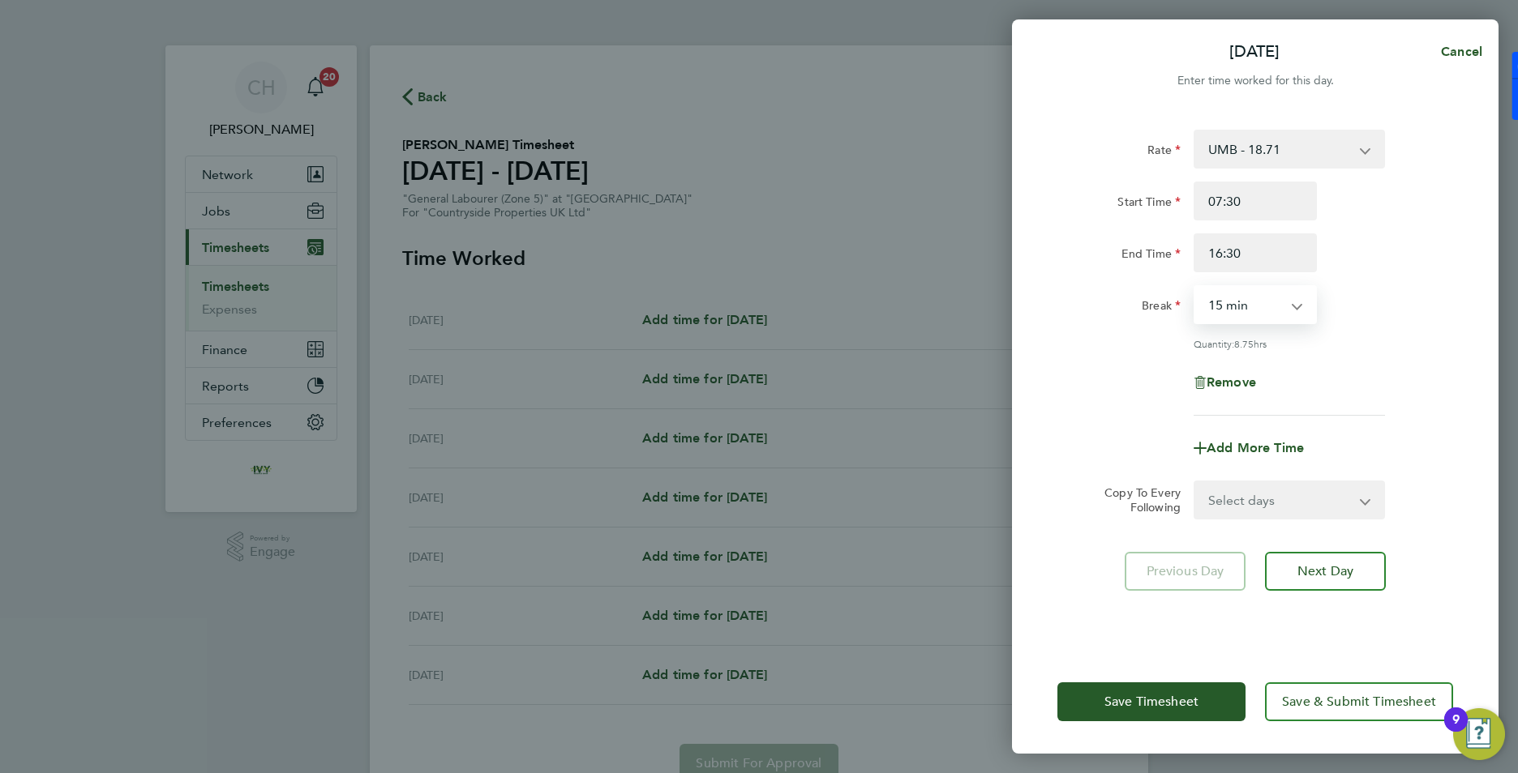
select select "0"
click at [1274, 503] on select "Select days Day Weekday (Mon-Fri) Weekend (Sat-Sun) [DATE] [DATE] [DATE] [DATE]…" at bounding box center [1280, 500] width 170 height 36
select select "WEEKDAY"
click at [1195, 482] on select "Select days Day Weekday (Mon-Fri) Weekend (Sat-Sun) [DATE] [DATE] [DATE] [DATE]…" at bounding box center [1280, 500] width 170 height 36
select select "[DATE]"
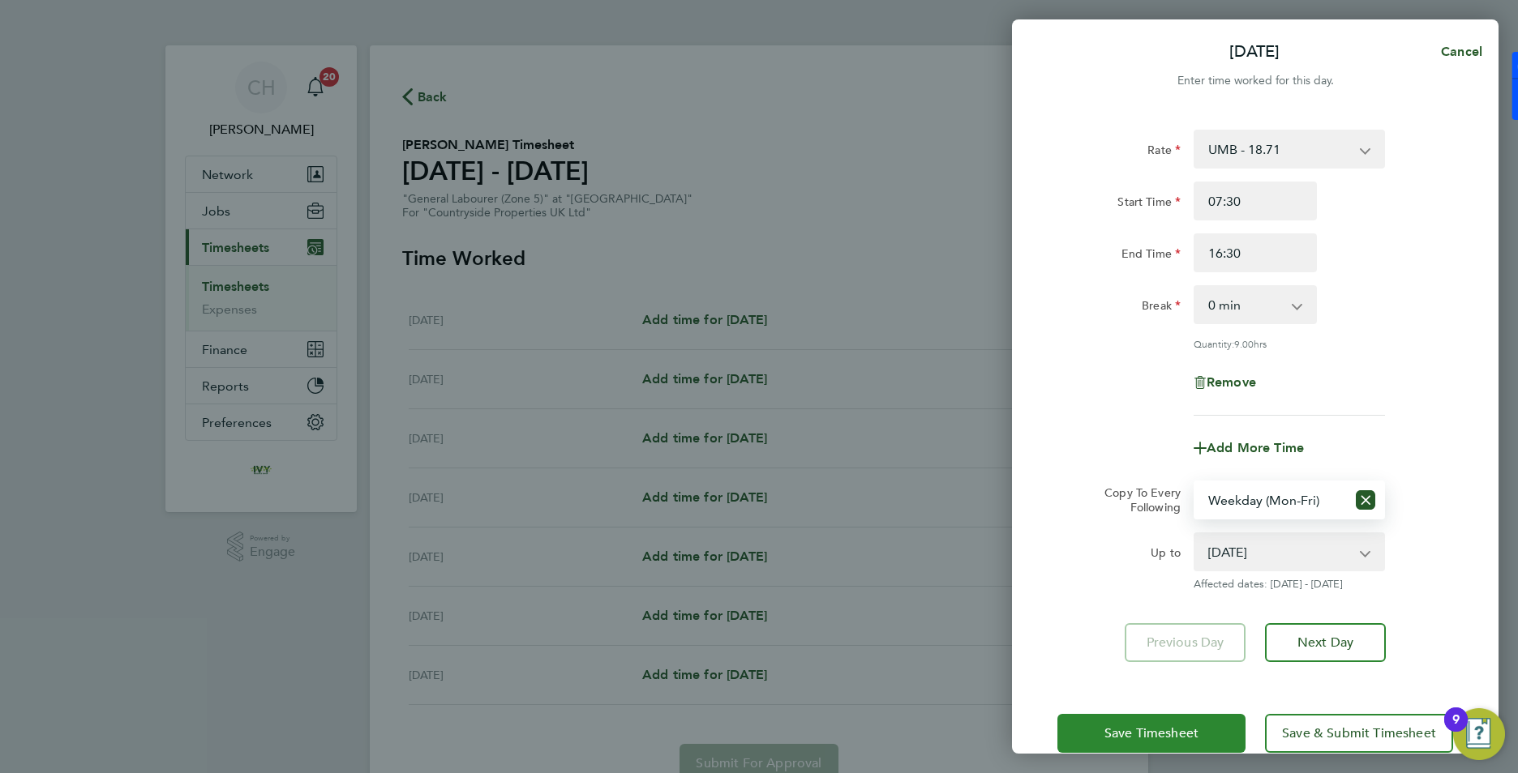
click at [1180, 729] on span "Save Timesheet" at bounding box center [1151, 734] width 94 height 16
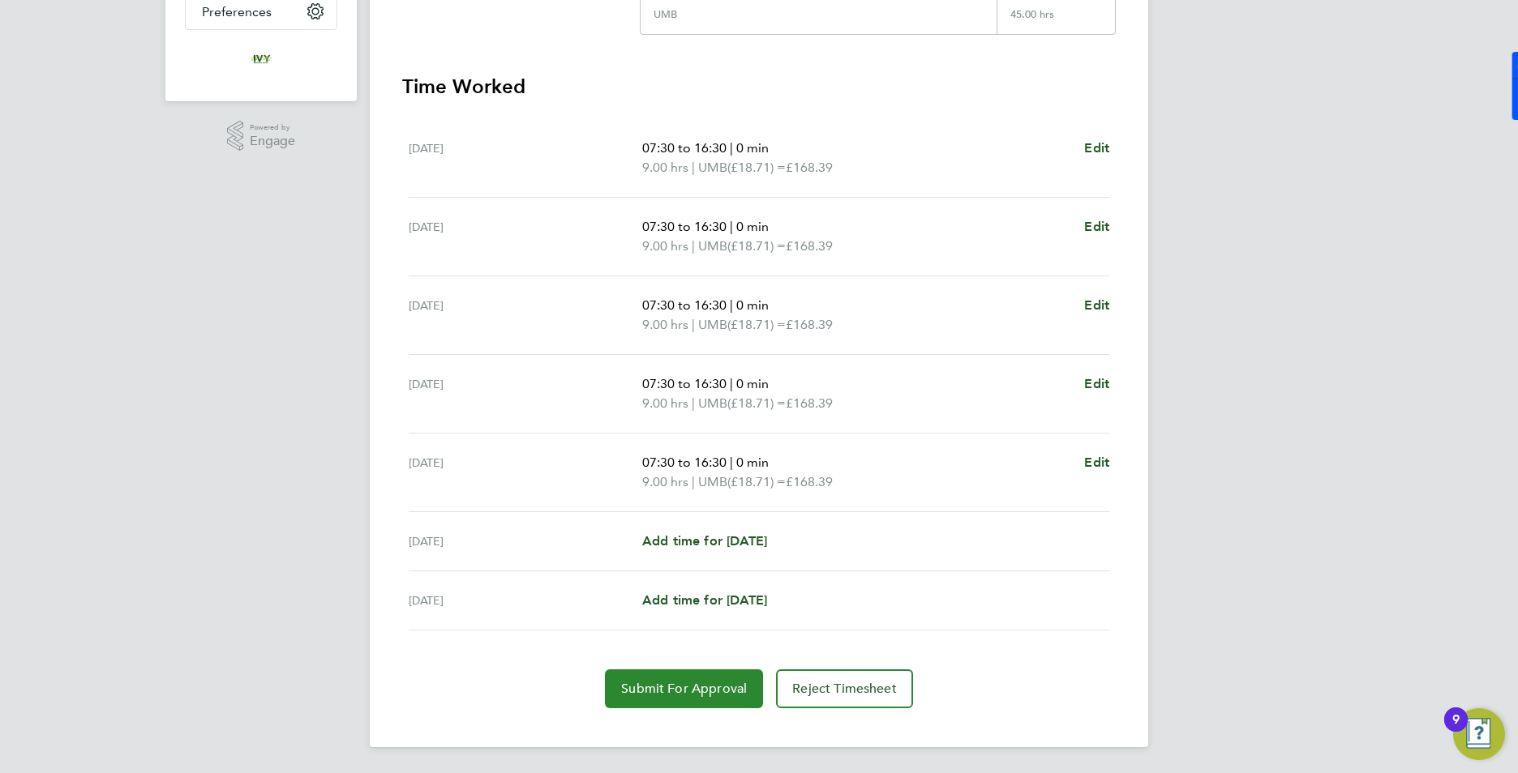
click at [686, 692] on span "Submit For Approval" at bounding box center [684, 689] width 126 height 16
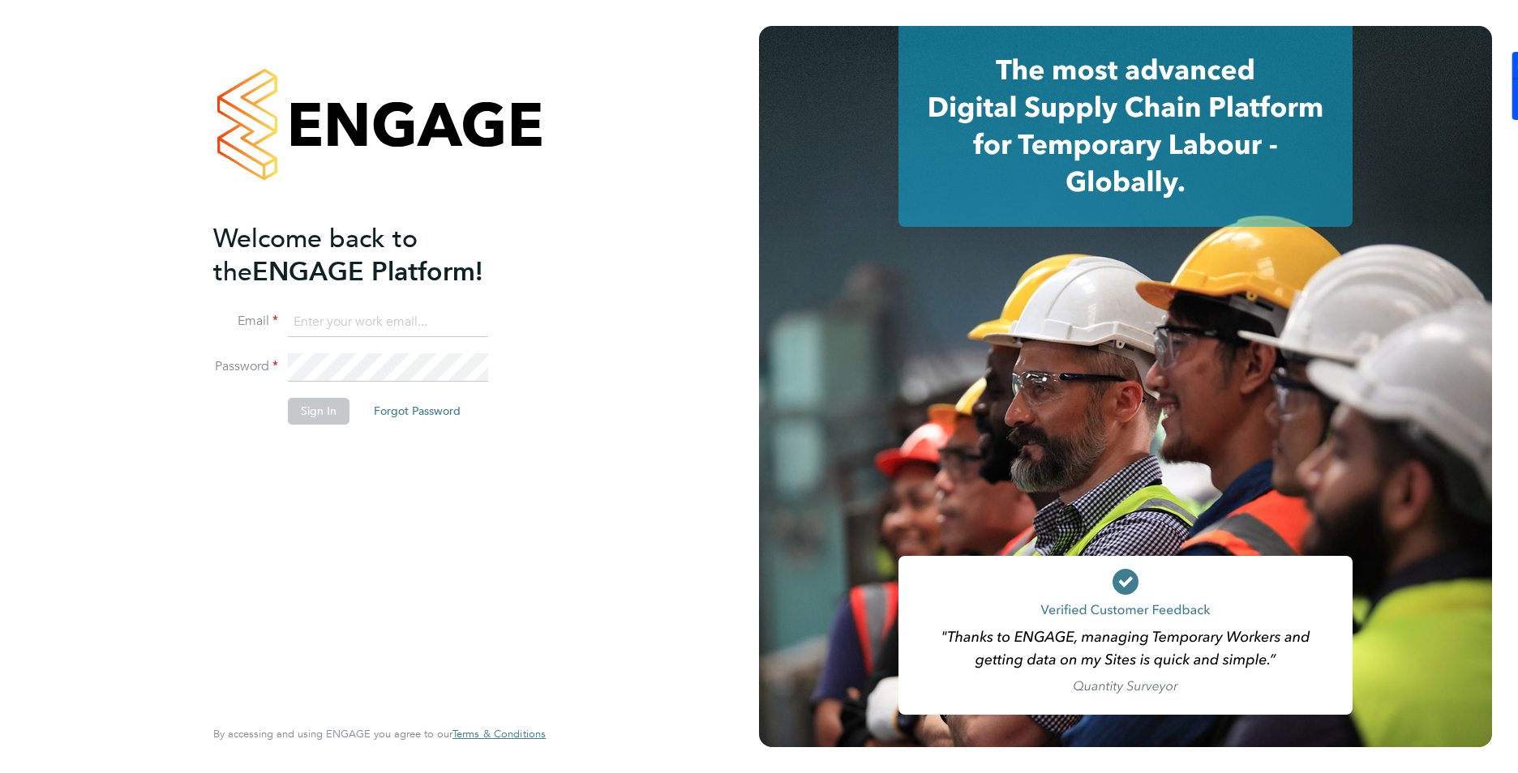
type input "[PERSON_NAME][EMAIL_ADDRESS][DOMAIN_NAME]"
click at [293, 414] on button "Sign In" at bounding box center [319, 411] width 62 height 26
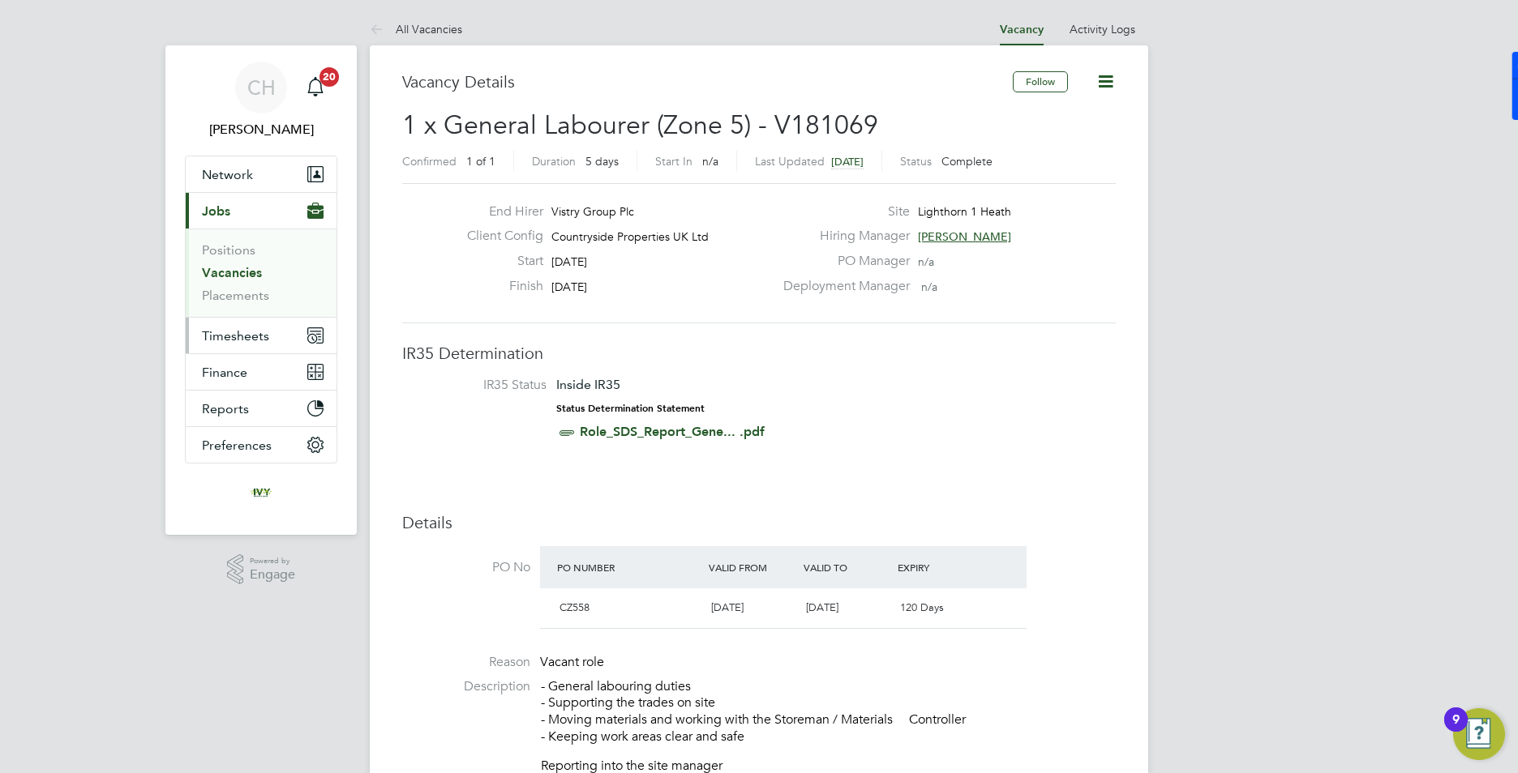
click at [236, 333] on span "Timesheets" at bounding box center [235, 335] width 67 height 15
click at [243, 341] on span "Timesheets" at bounding box center [235, 335] width 67 height 15
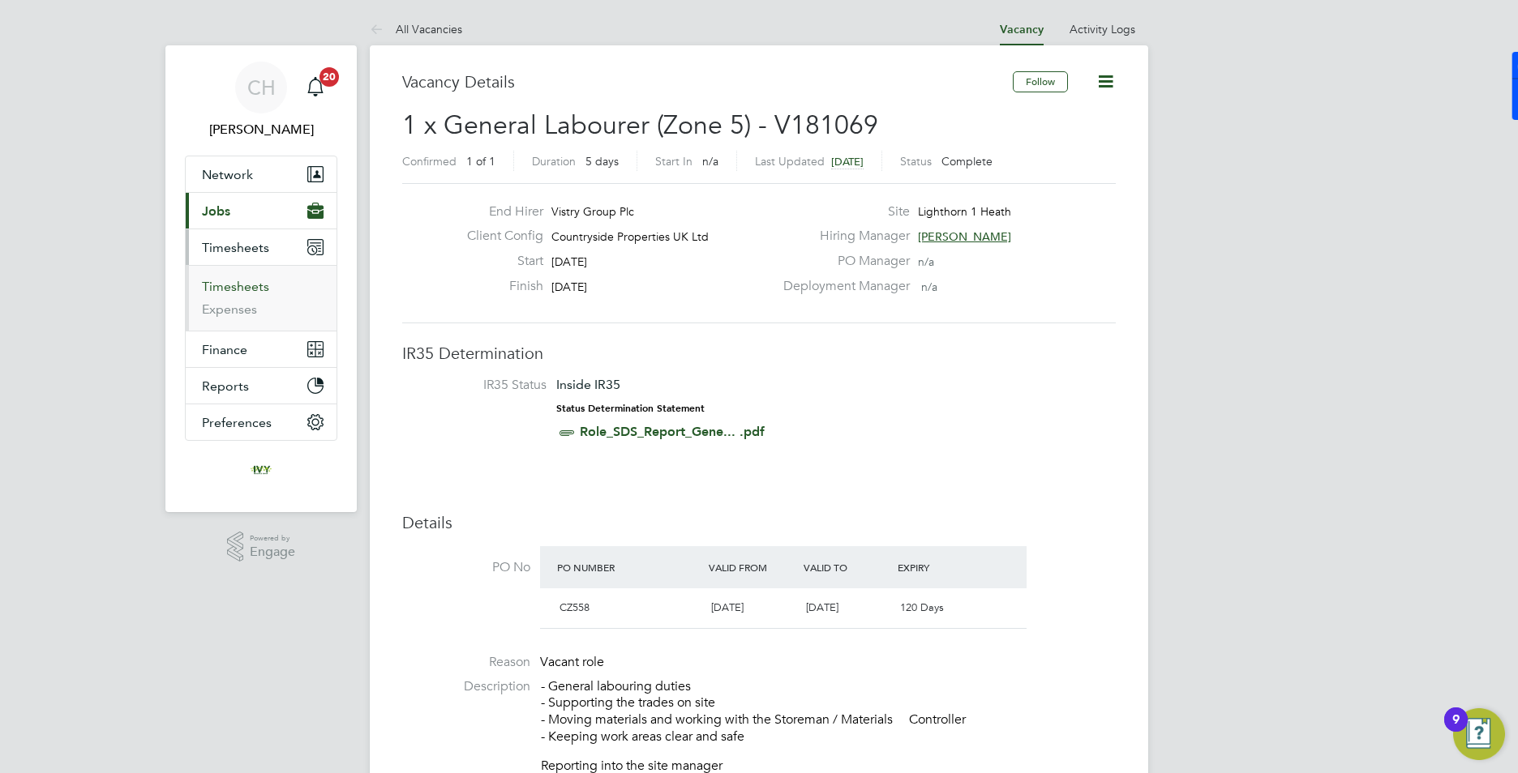
click at [242, 290] on link "Timesheets" at bounding box center [235, 286] width 67 height 15
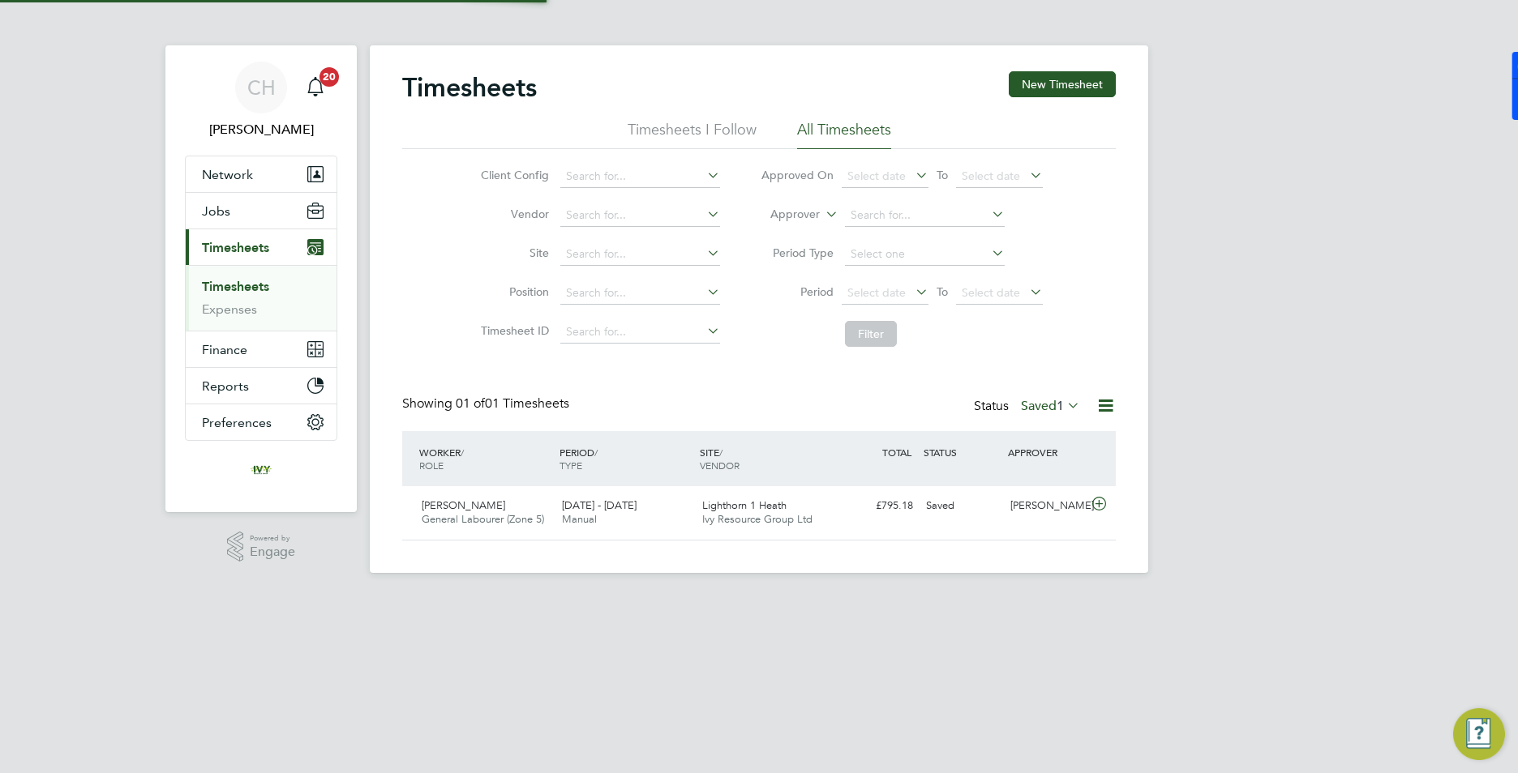
scroll to position [41, 141]
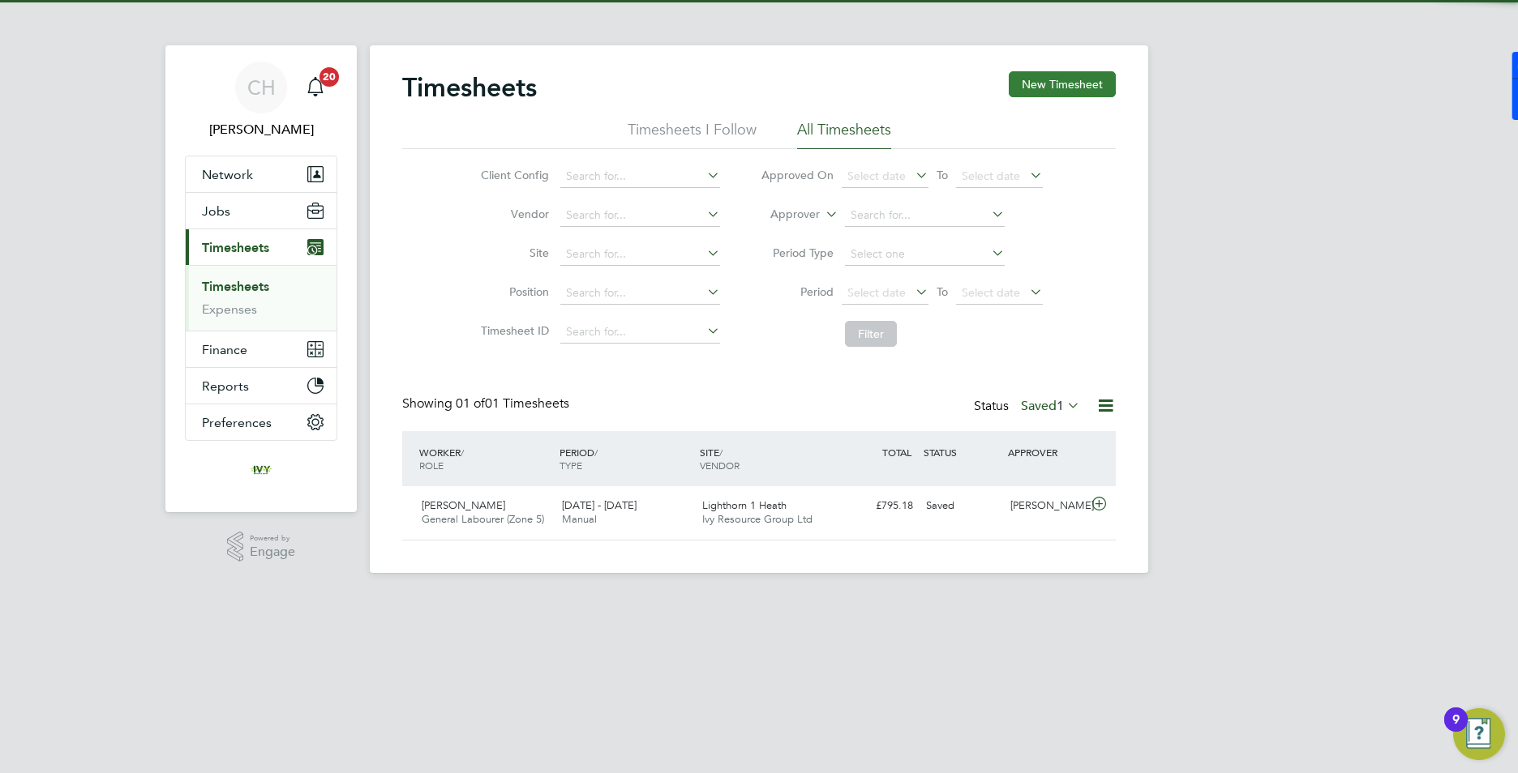
click at [1043, 83] on button "New Timesheet" at bounding box center [1062, 84] width 107 height 26
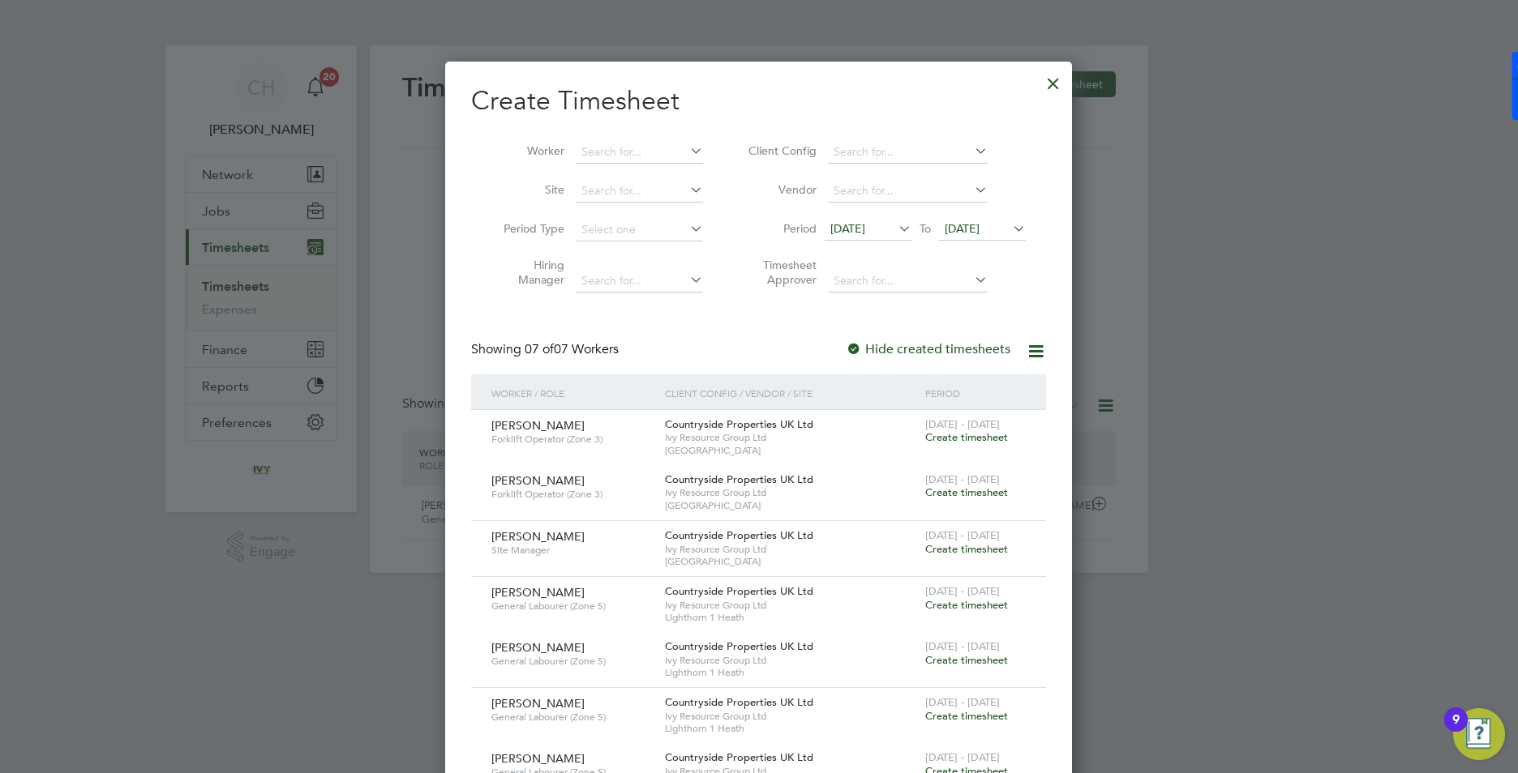
scroll to position [995, 628]
click at [915, 227] on span "To" at bounding box center [925, 228] width 21 height 21
click at [895, 225] on icon at bounding box center [895, 228] width 0 height 23
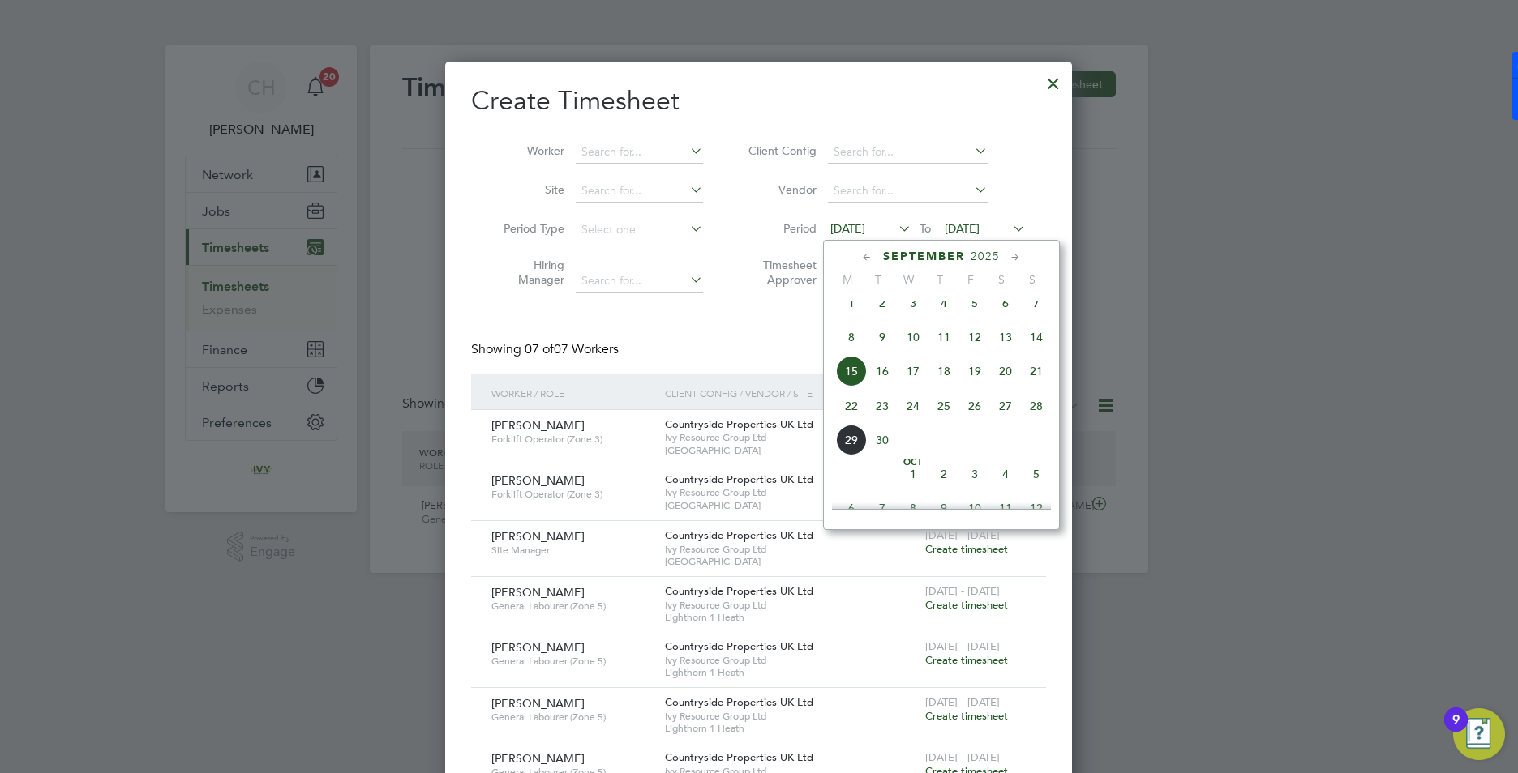
click at [855, 422] on span "22" at bounding box center [851, 406] width 31 height 31
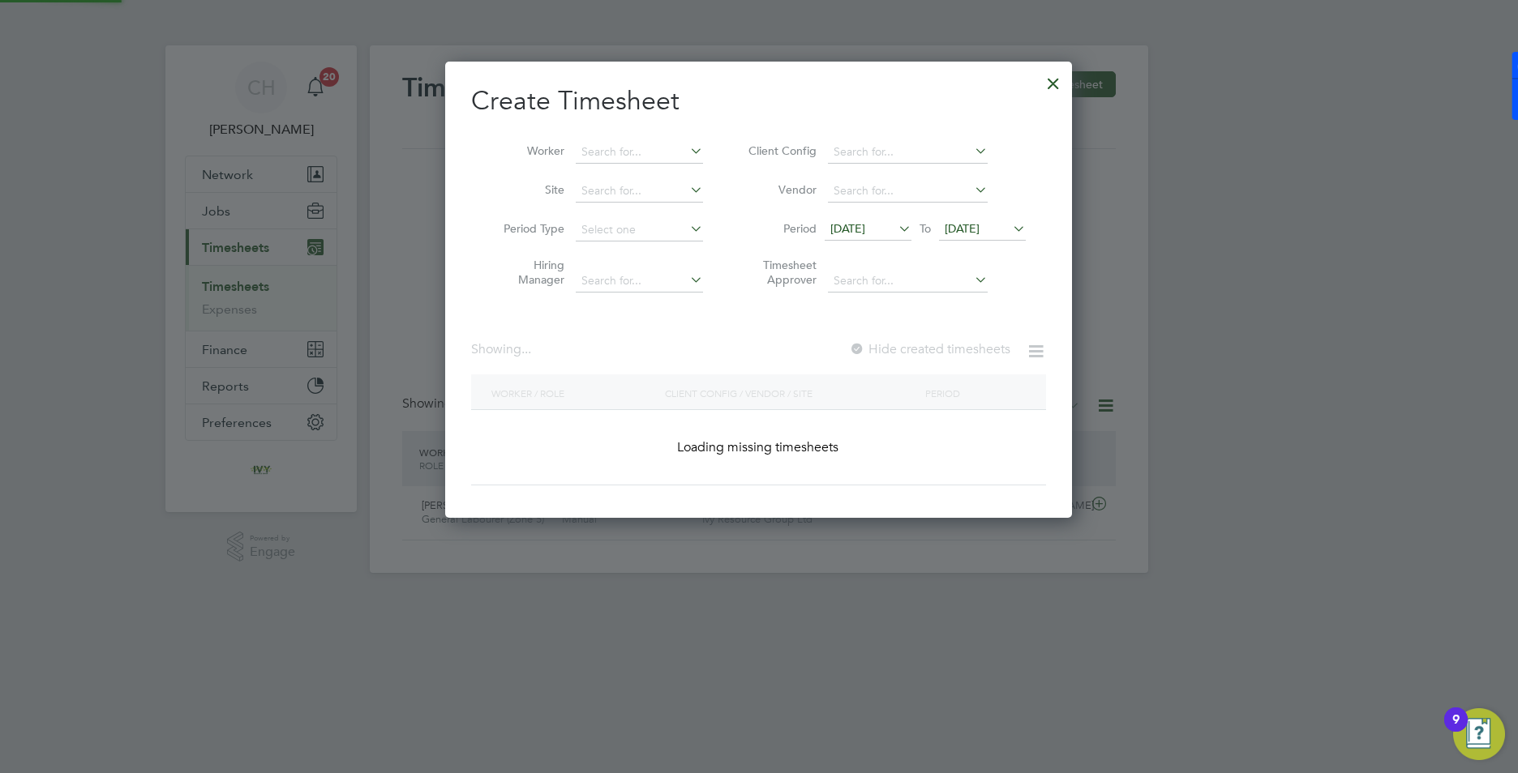
scroll to position [717, 628]
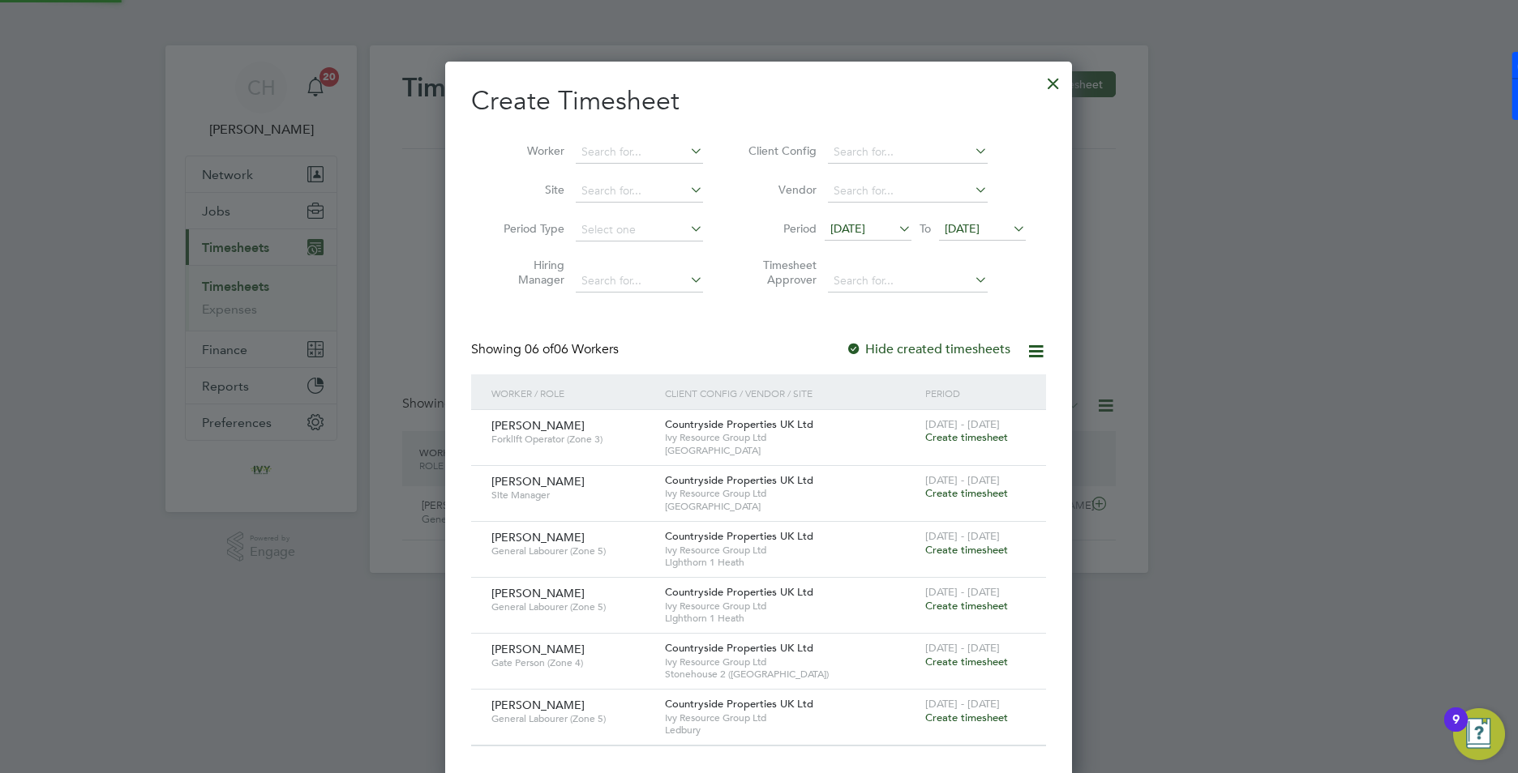
click at [979, 231] on span "[DATE]" at bounding box center [962, 228] width 35 height 15
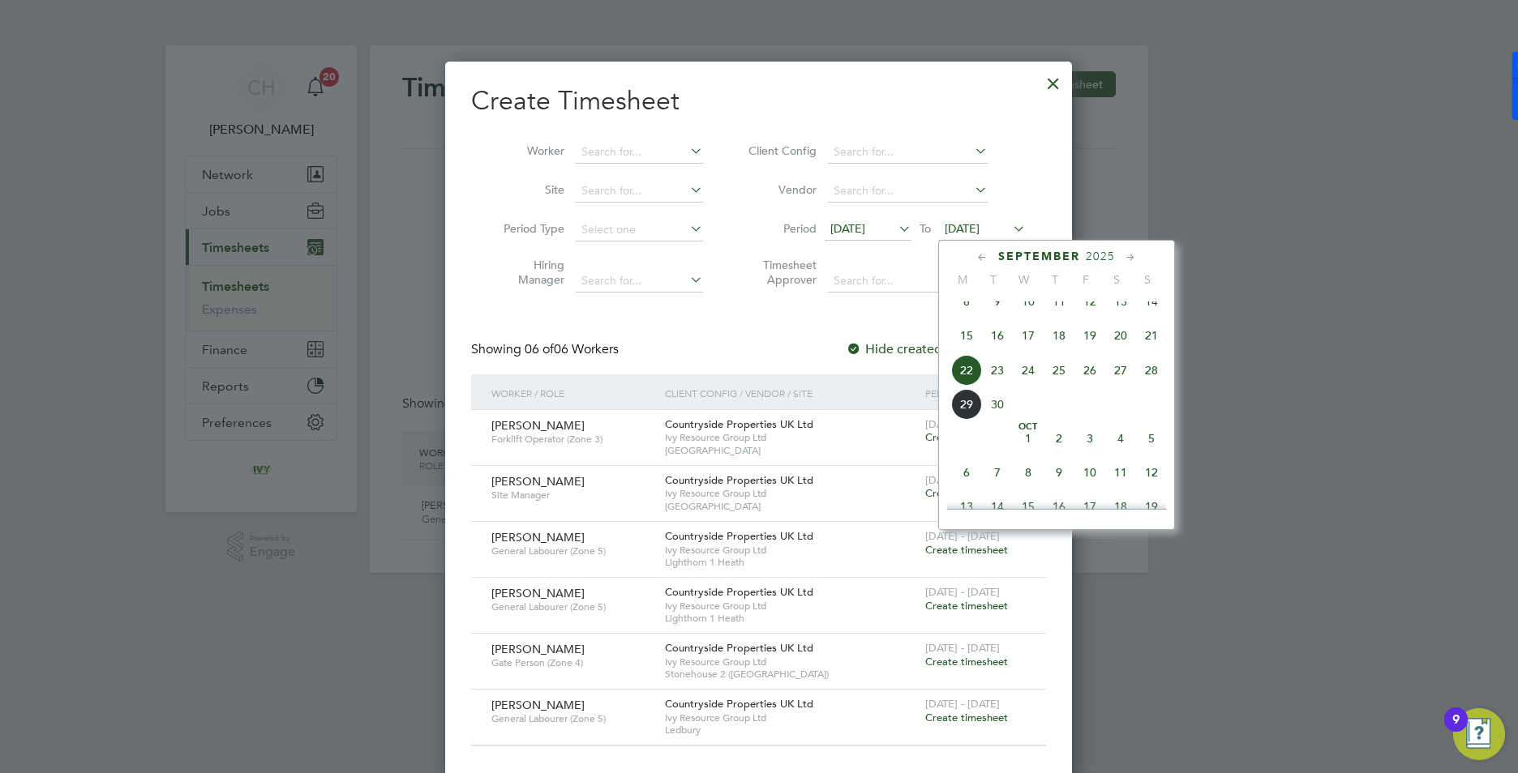
click at [1145, 383] on span "28" at bounding box center [1151, 370] width 31 height 31
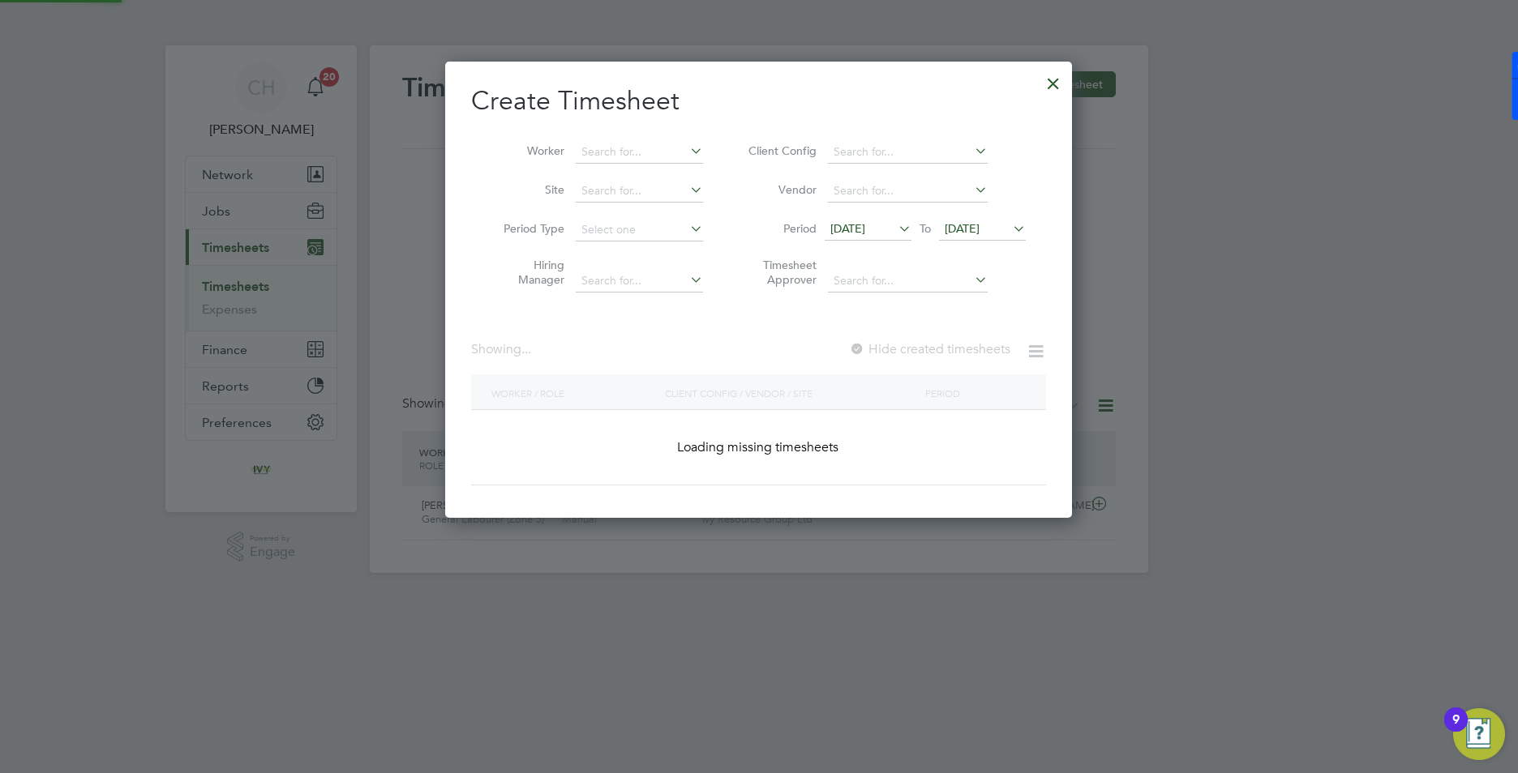
scroll to position [8, 8]
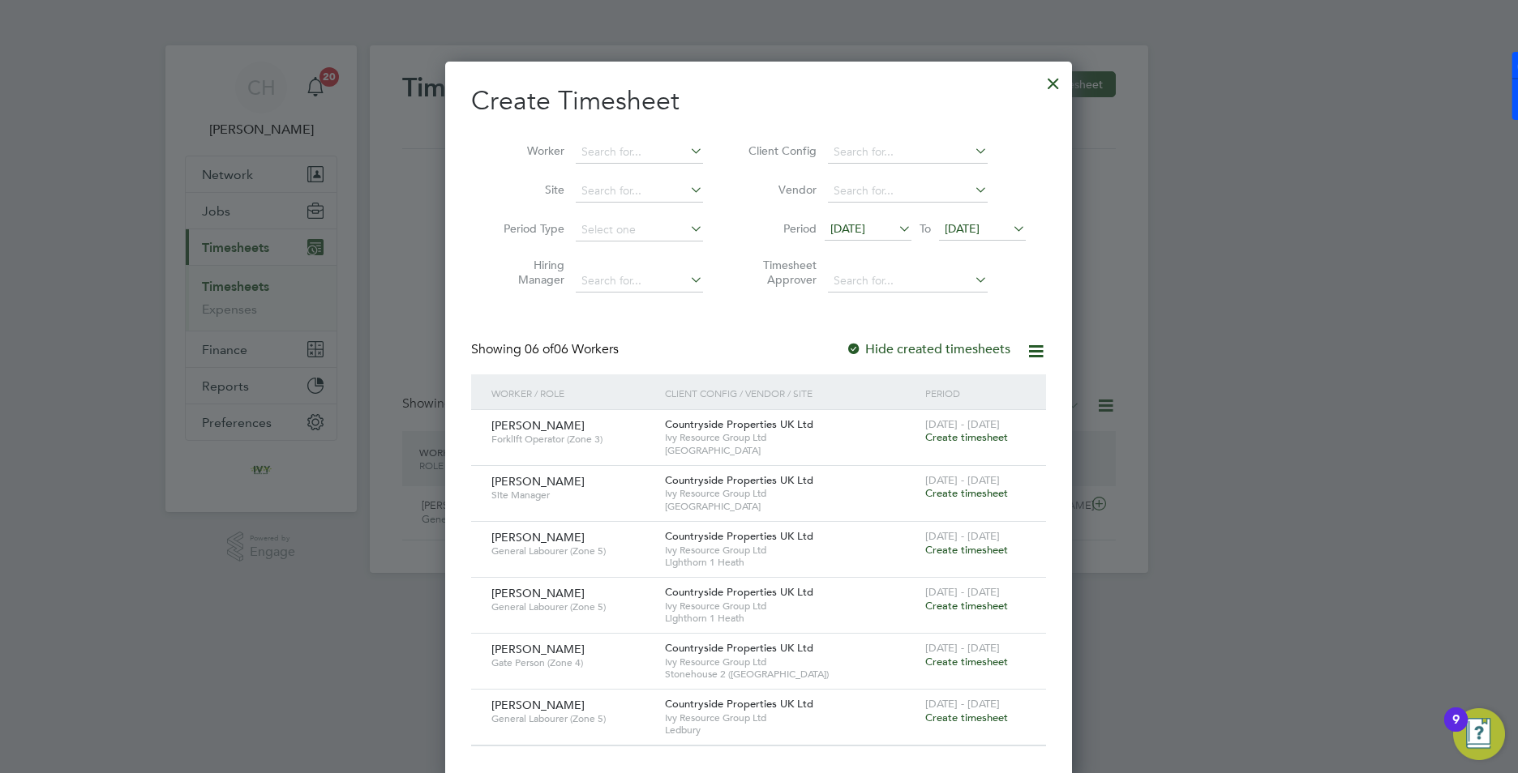
click at [992, 725] on div "22 - 28 Sep 2025 Create timesheet" at bounding box center [975, 712] width 109 height 44
click at [989, 717] on span "Create timesheet" at bounding box center [966, 718] width 83 height 14
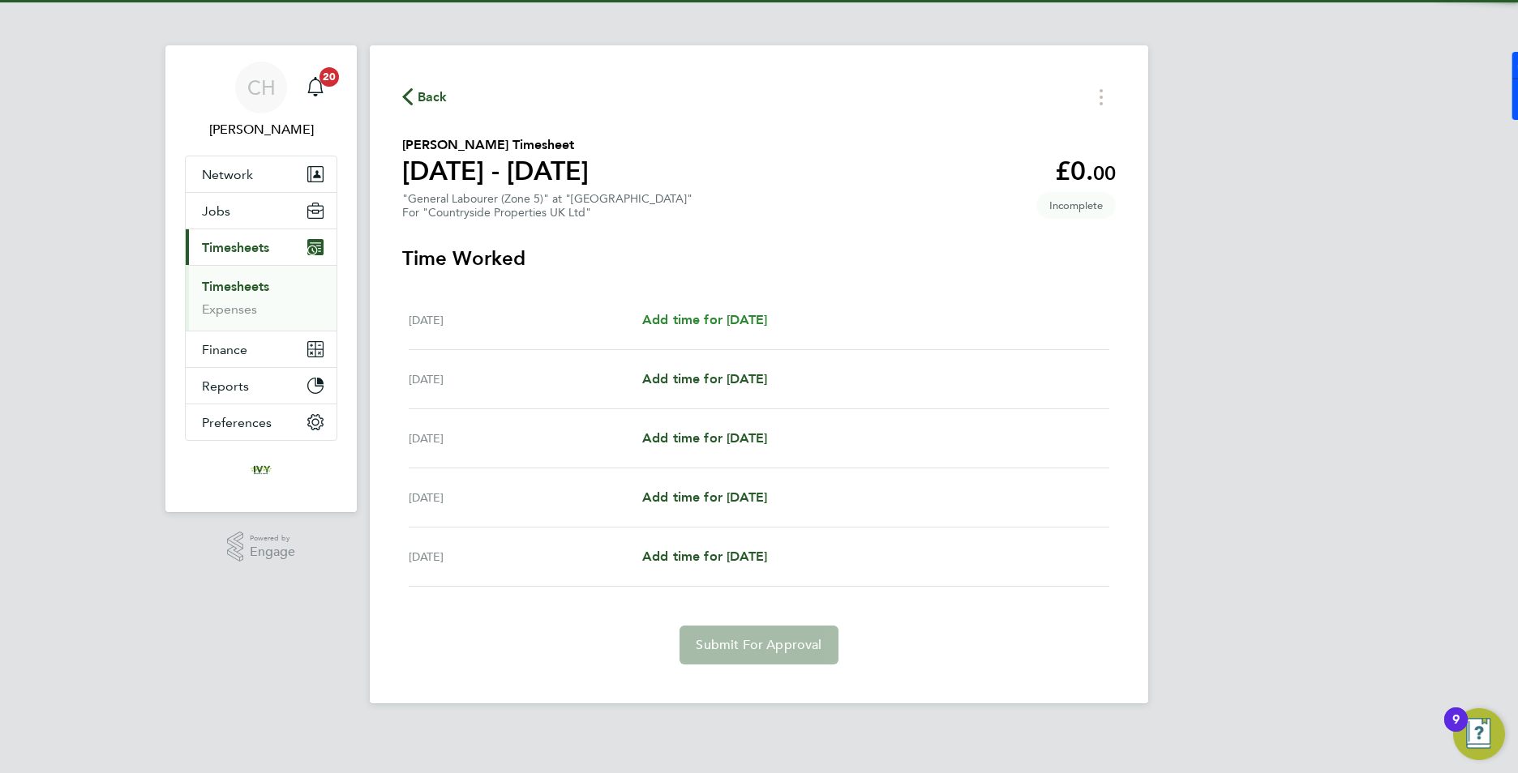
click at [751, 319] on span "Add time for [DATE]" at bounding box center [704, 319] width 125 height 15
select select "30"
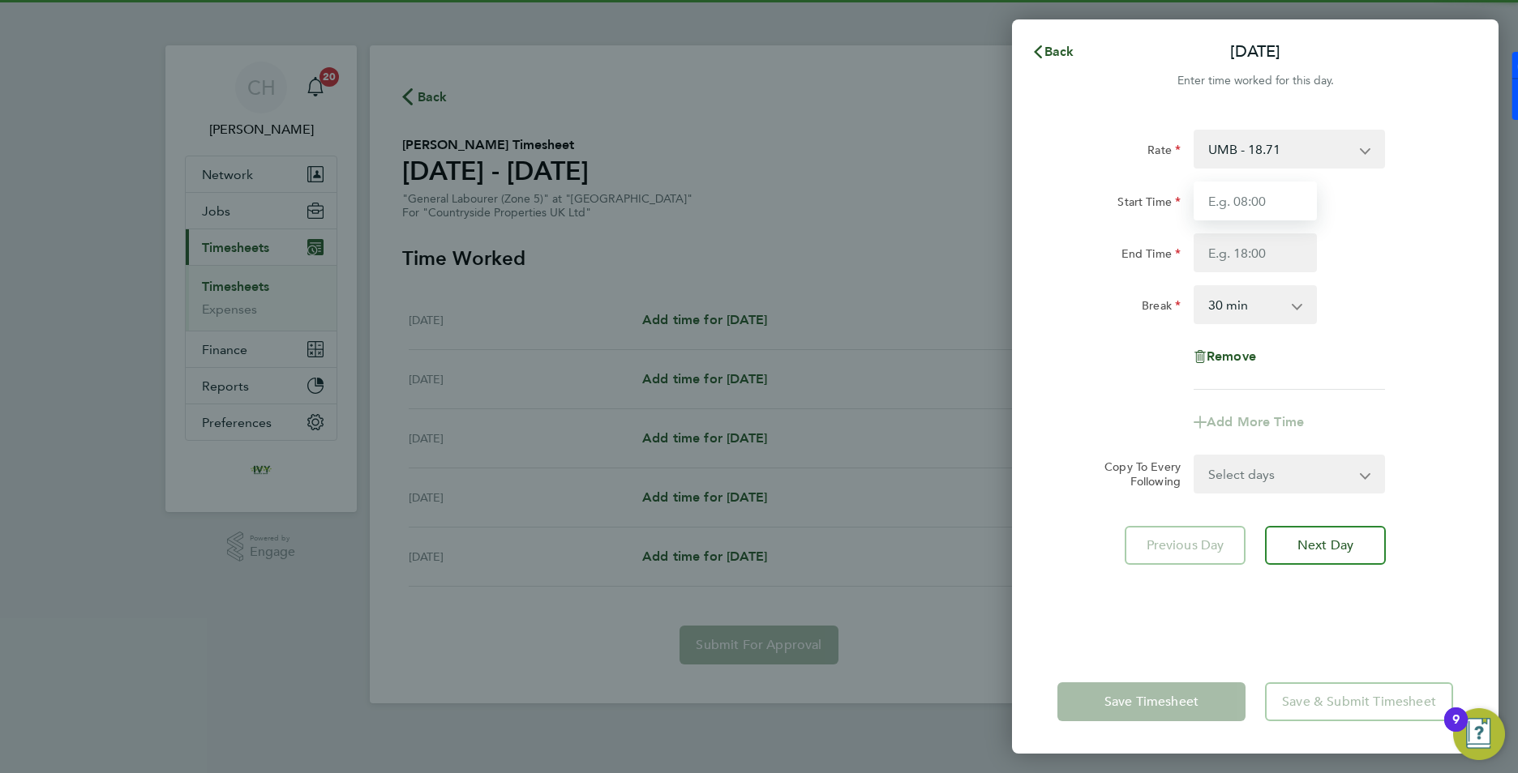
click at [1250, 210] on input "Start Time" at bounding box center [1254, 201] width 123 height 39
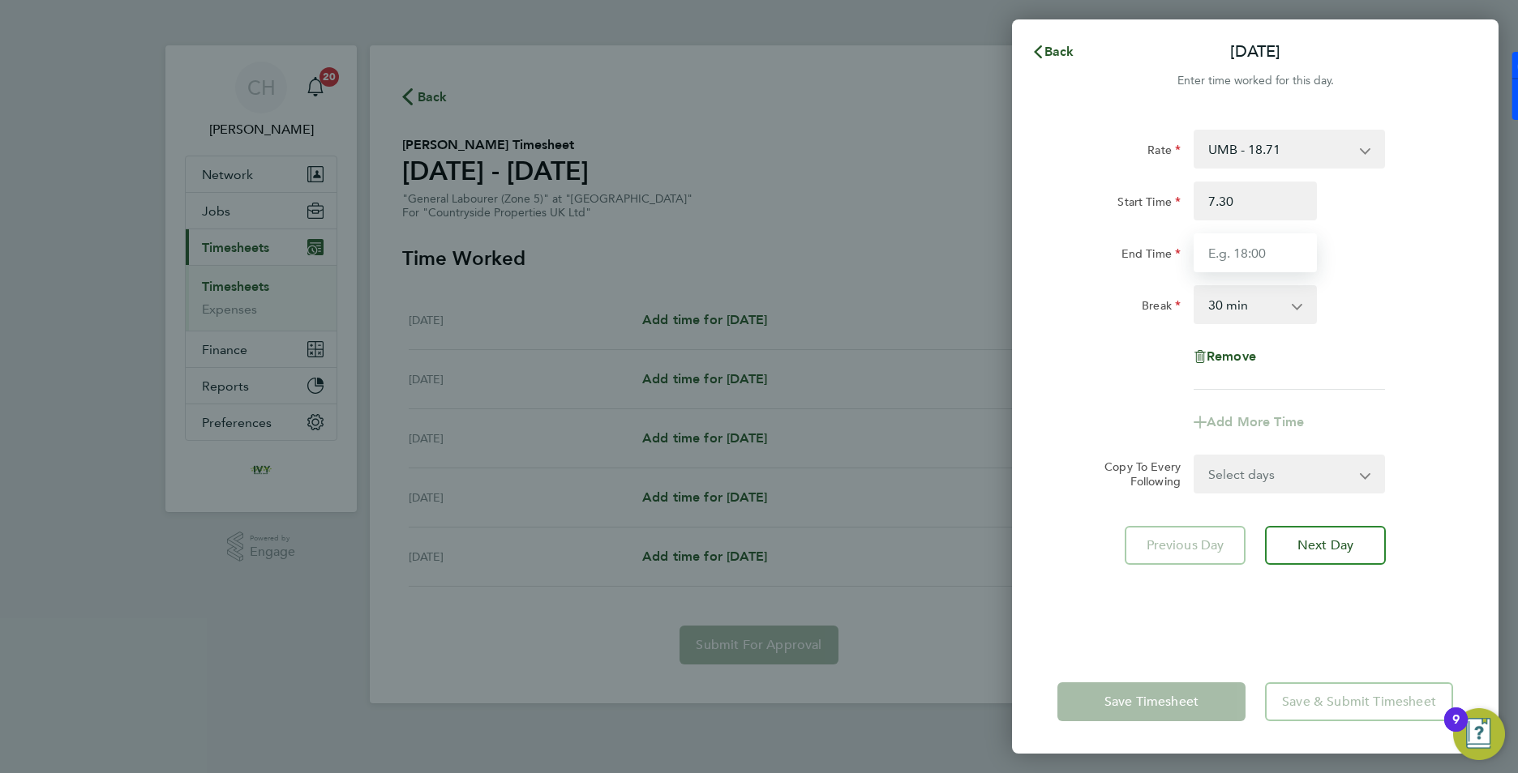
type input "07:30"
type input "16:30"
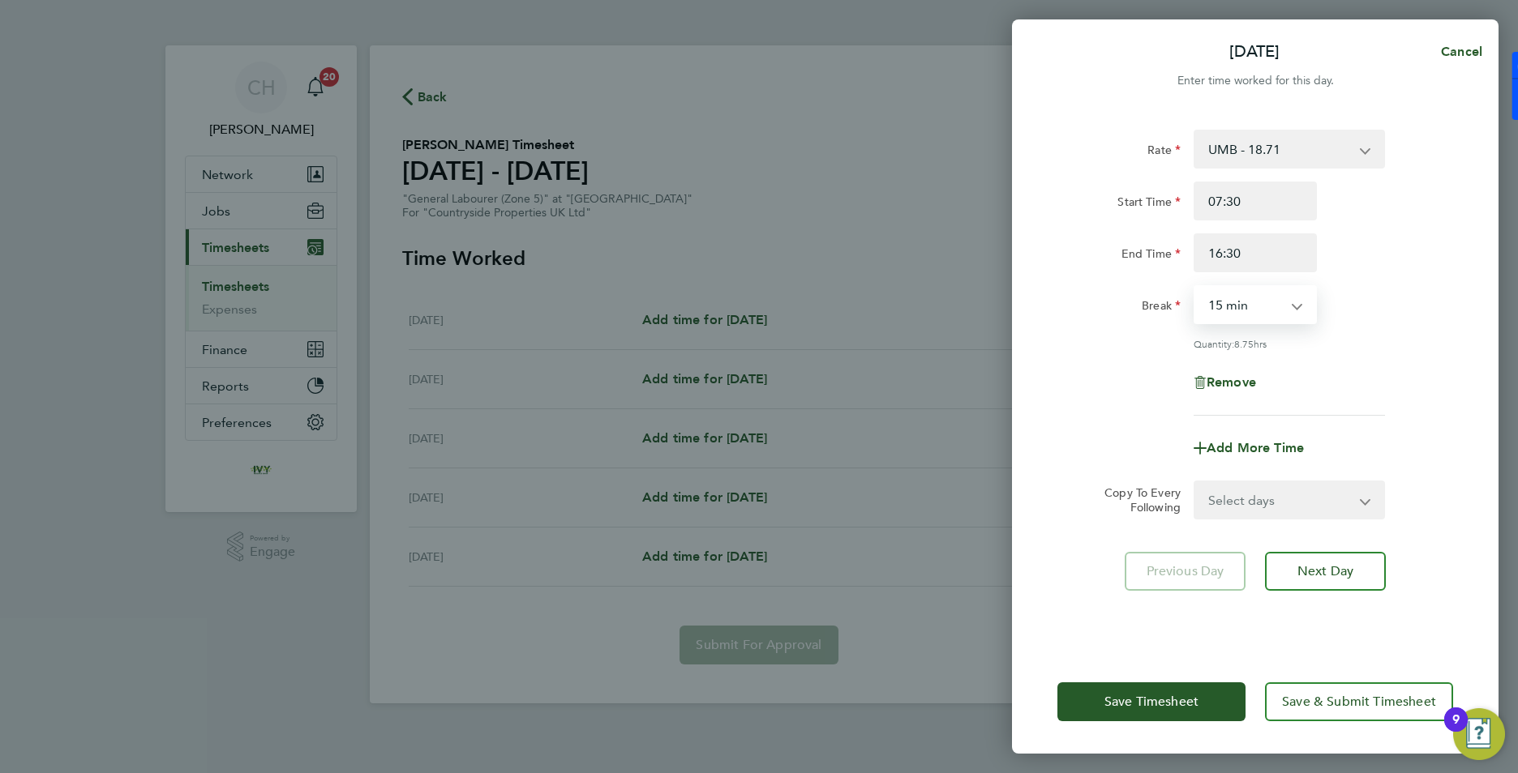
select select "0"
click at [1317, 512] on select "Select days Day Tuesday Wednesday Thursday Friday" at bounding box center [1280, 500] width 170 height 36
select select "DAY"
click at [1195, 482] on select "Select days Day Tuesday Wednesday Thursday Friday" at bounding box center [1280, 500] width 170 height 36
select select "2025-09-26"
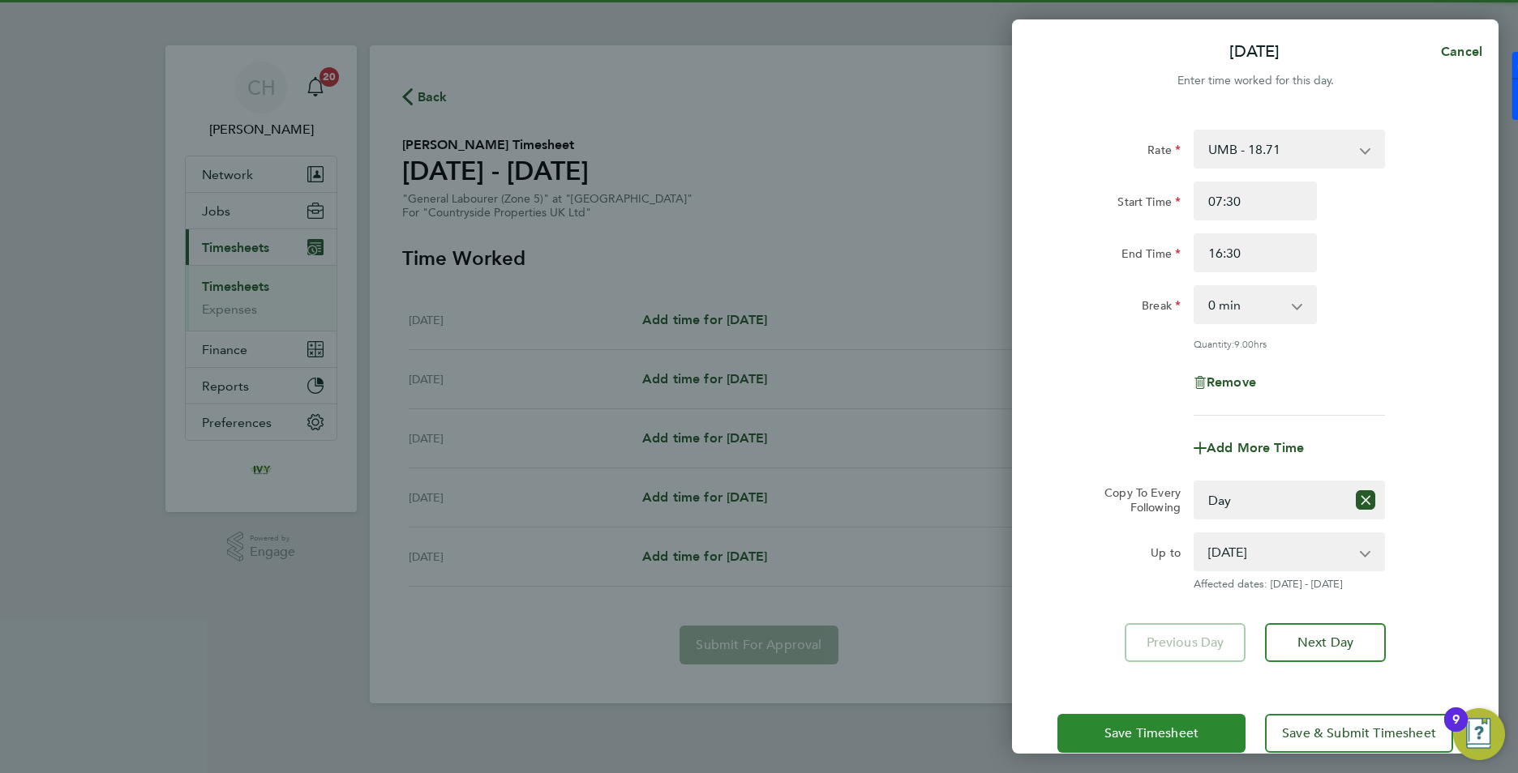
click at [1171, 742] on button "Save Timesheet" at bounding box center [1151, 733] width 188 height 39
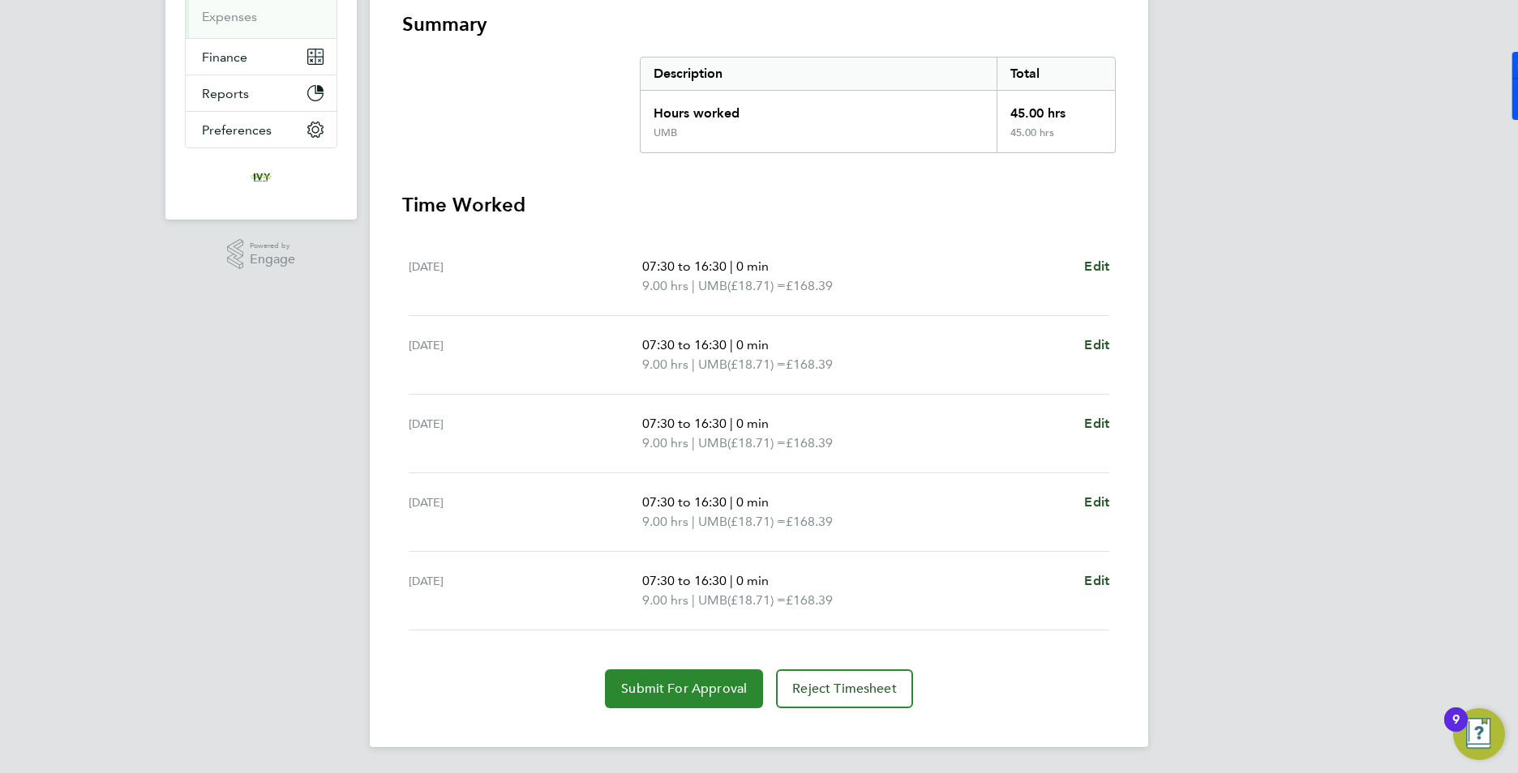
click at [700, 676] on button "Submit For Approval" at bounding box center [684, 689] width 158 height 39
